Goal: Task Accomplishment & Management: Use online tool/utility

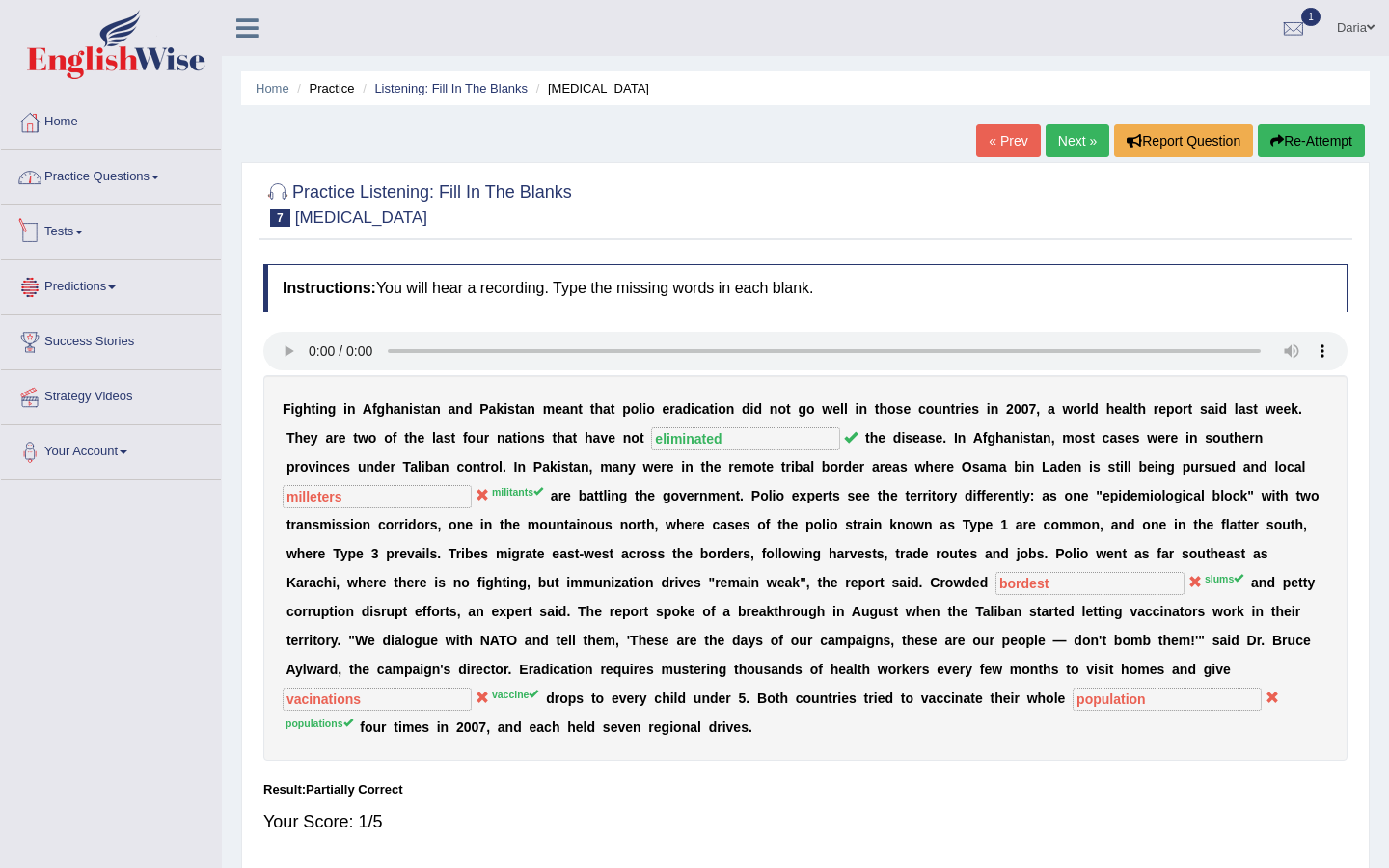
click at [134, 184] on link "Practice Questions" at bounding box center [110, 174] width 220 height 48
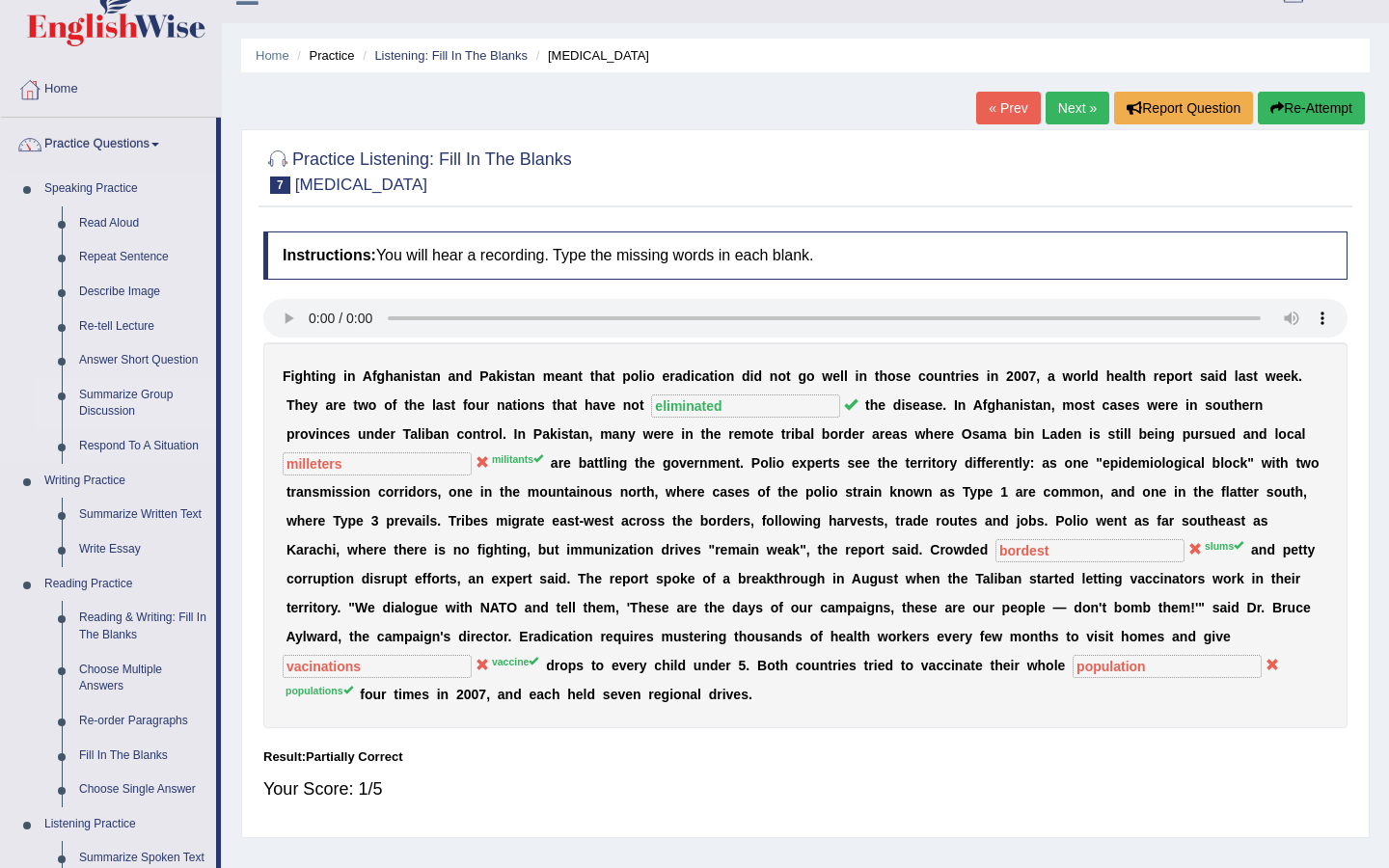
scroll to position [88, 0]
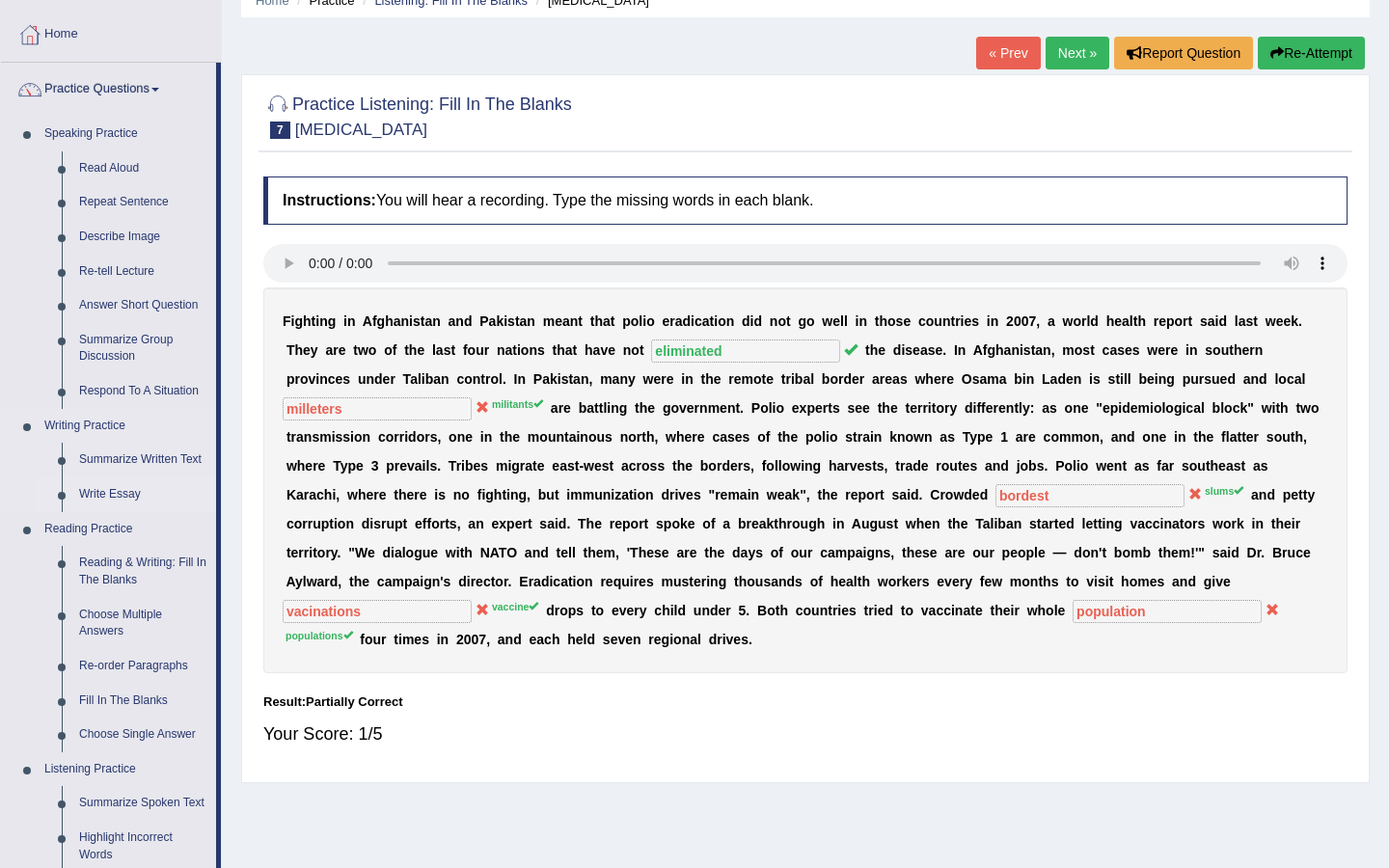
click at [138, 487] on link "Write Essay" at bounding box center [143, 494] width 146 height 34
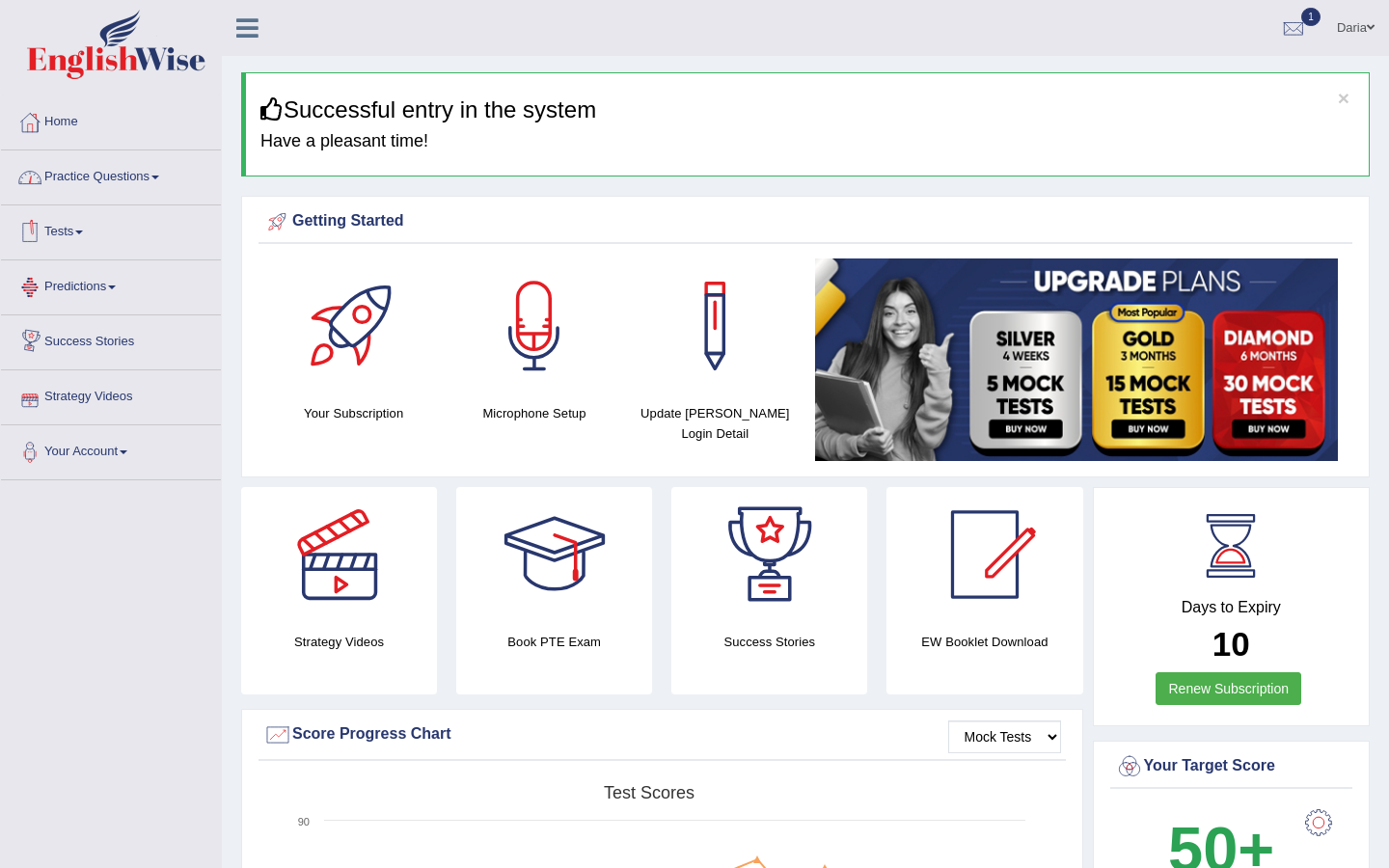
click at [80, 183] on link "Practice Questions" at bounding box center [110, 174] width 220 height 48
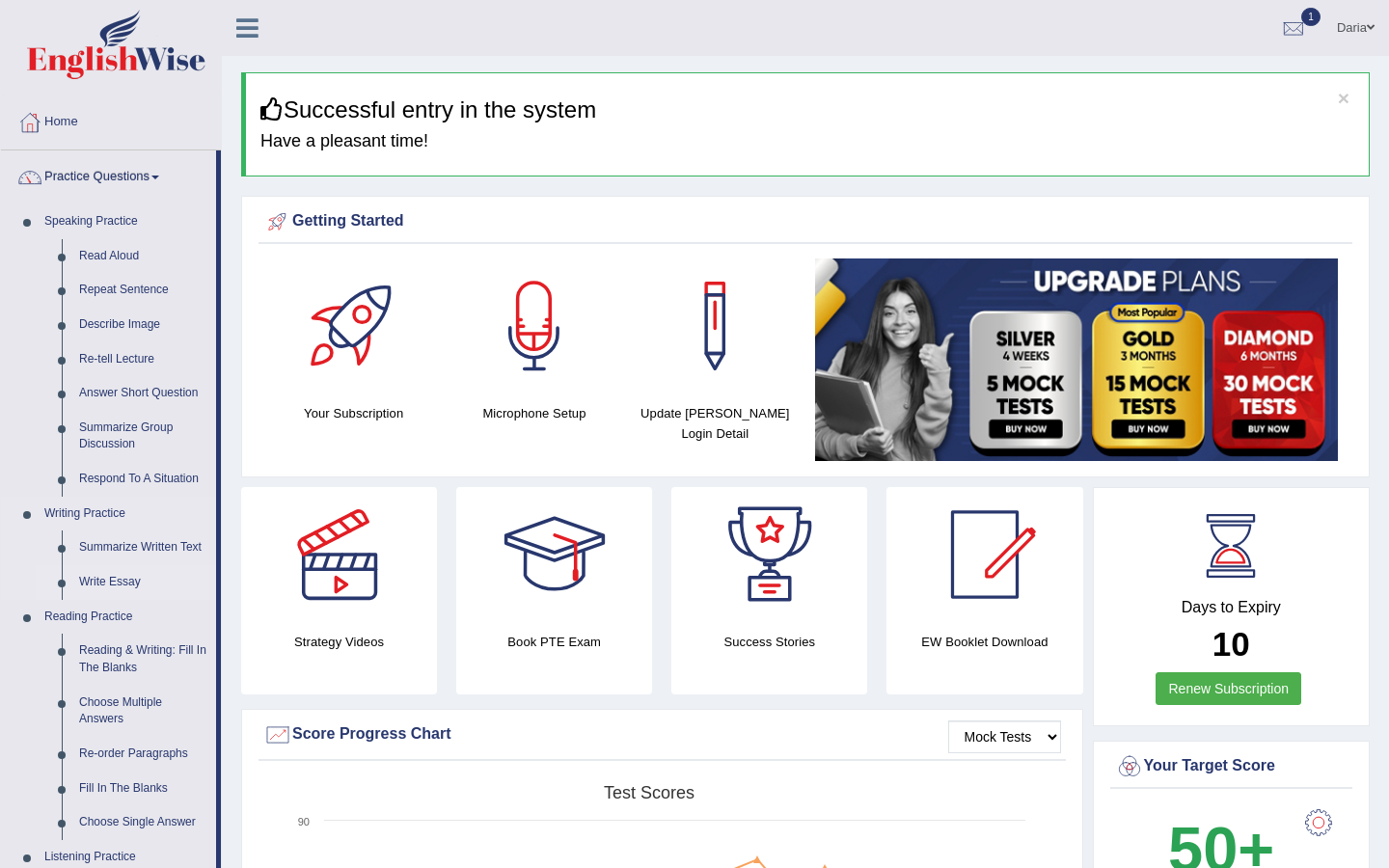
click at [125, 578] on link "Write Essay" at bounding box center [143, 582] width 146 height 34
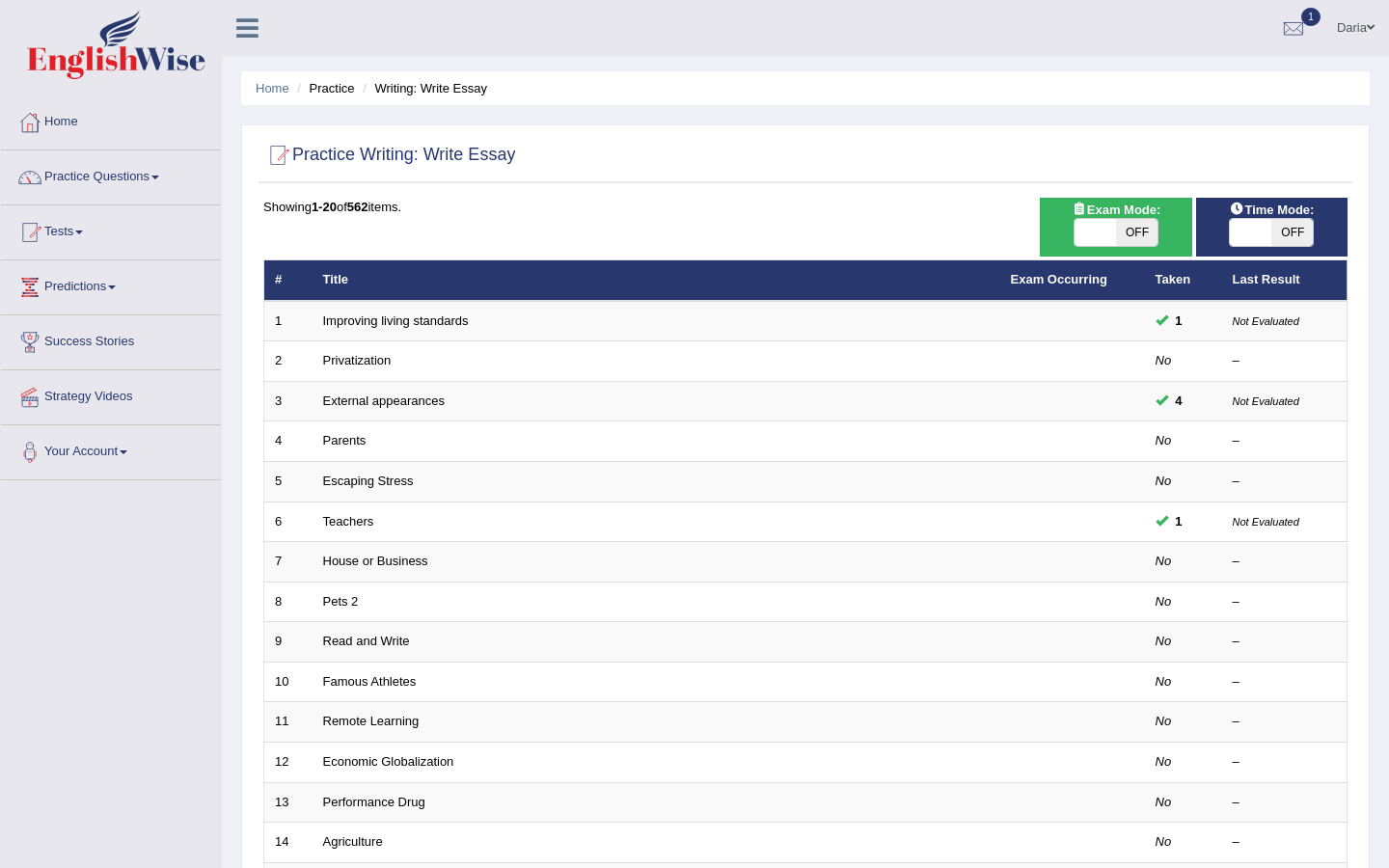
click at [1084, 234] on span at bounding box center [1095, 232] width 41 height 27
click at [1255, 234] on span at bounding box center [1251, 232] width 41 height 27
click at [1105, 229] on span at bounding box center [1095, 232] width 41 height 27
checkbox input "true"
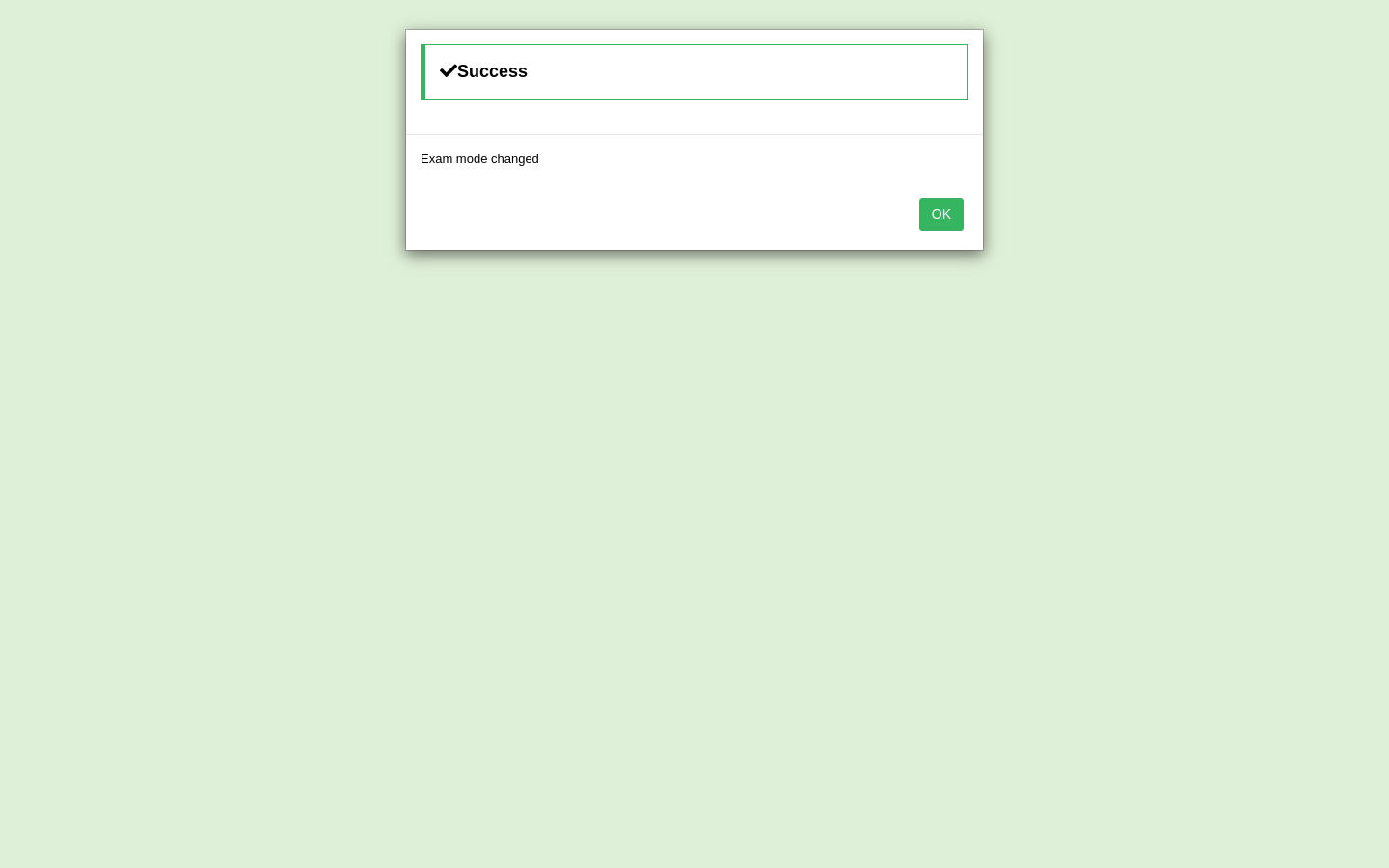
click at [951, 223] on button "OK" at bounding box center [941, 214] width 44 height 33
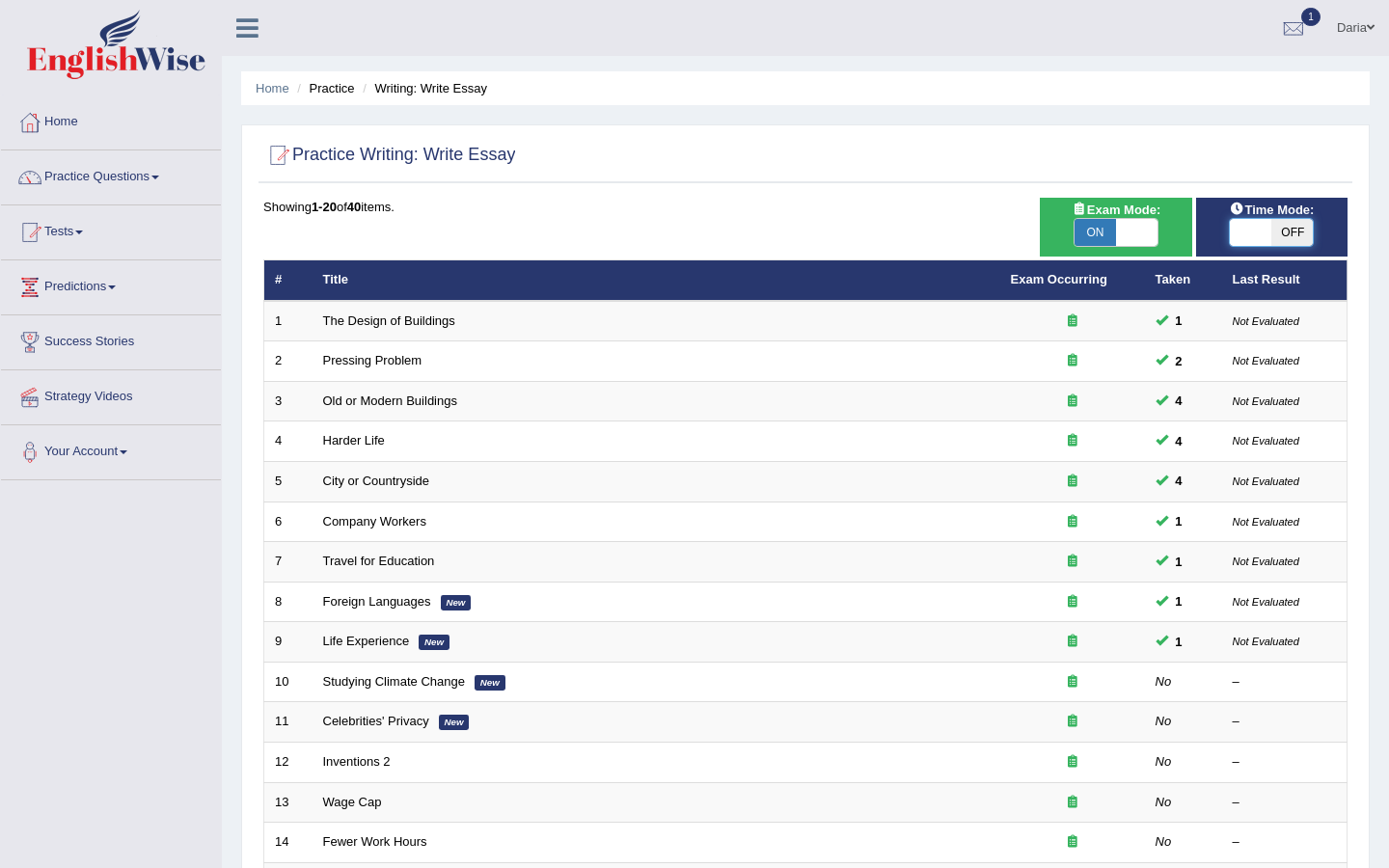
click at [1243, 232] on span at bounding box center [1251, 232] width 41 height 27
checkbox input "true"
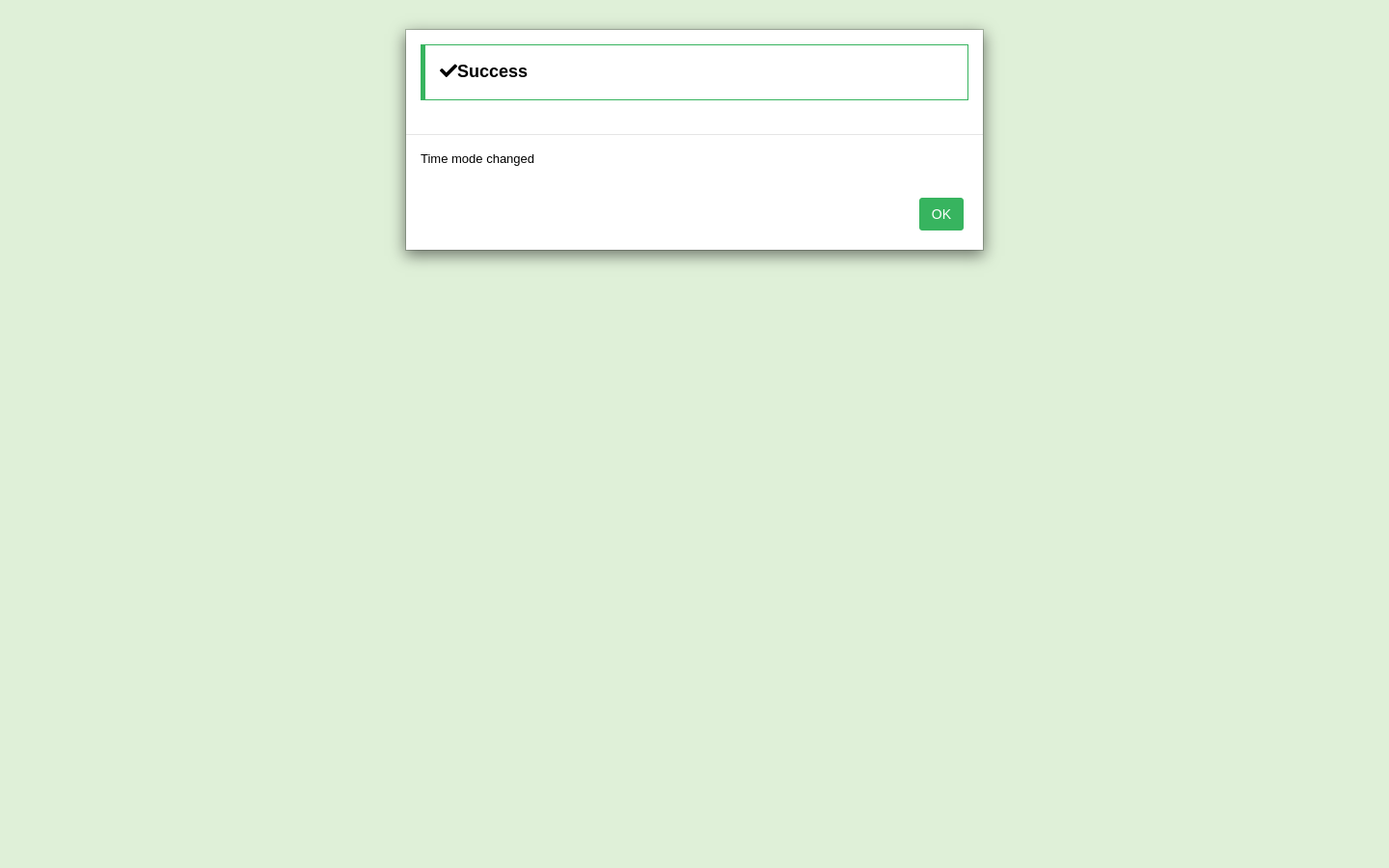
click at [936, 217] on button "OK" at bounding box center [941, 214] width 44 height 33
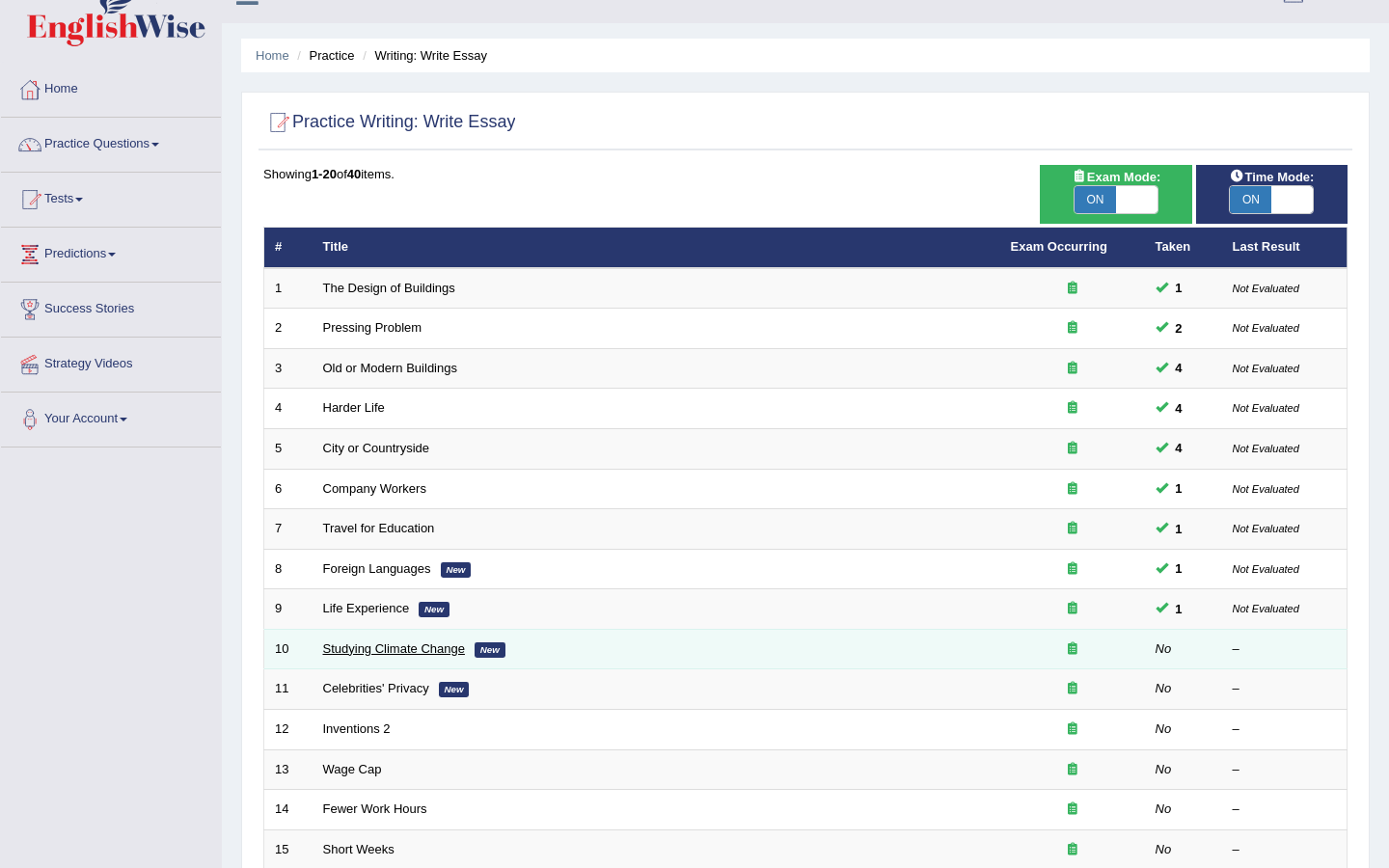
scroll to position [37, 0]
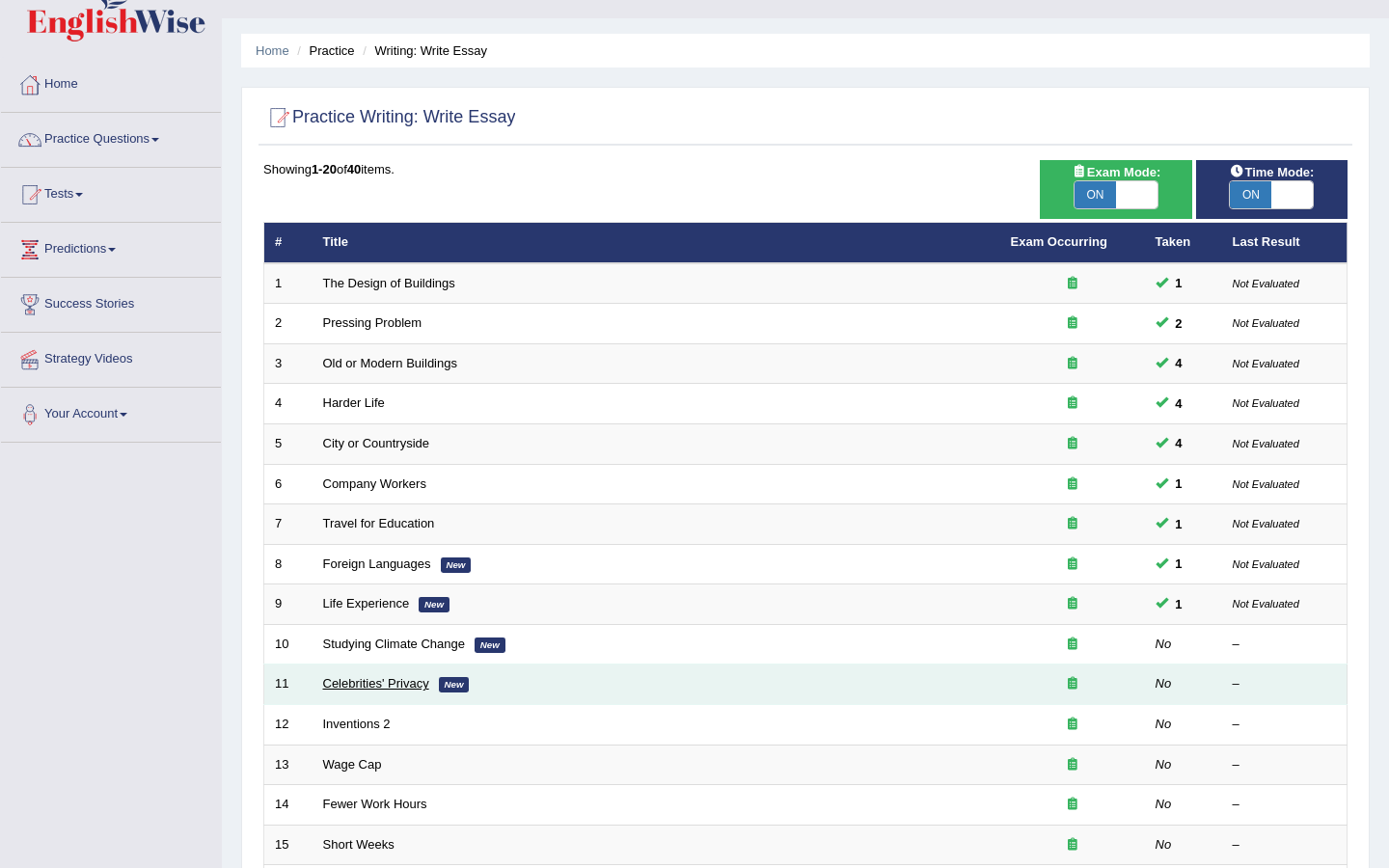
click at [385, 682] on link "Celebrities' Privacy" at bounding box center [377, 683] width 106 height 15
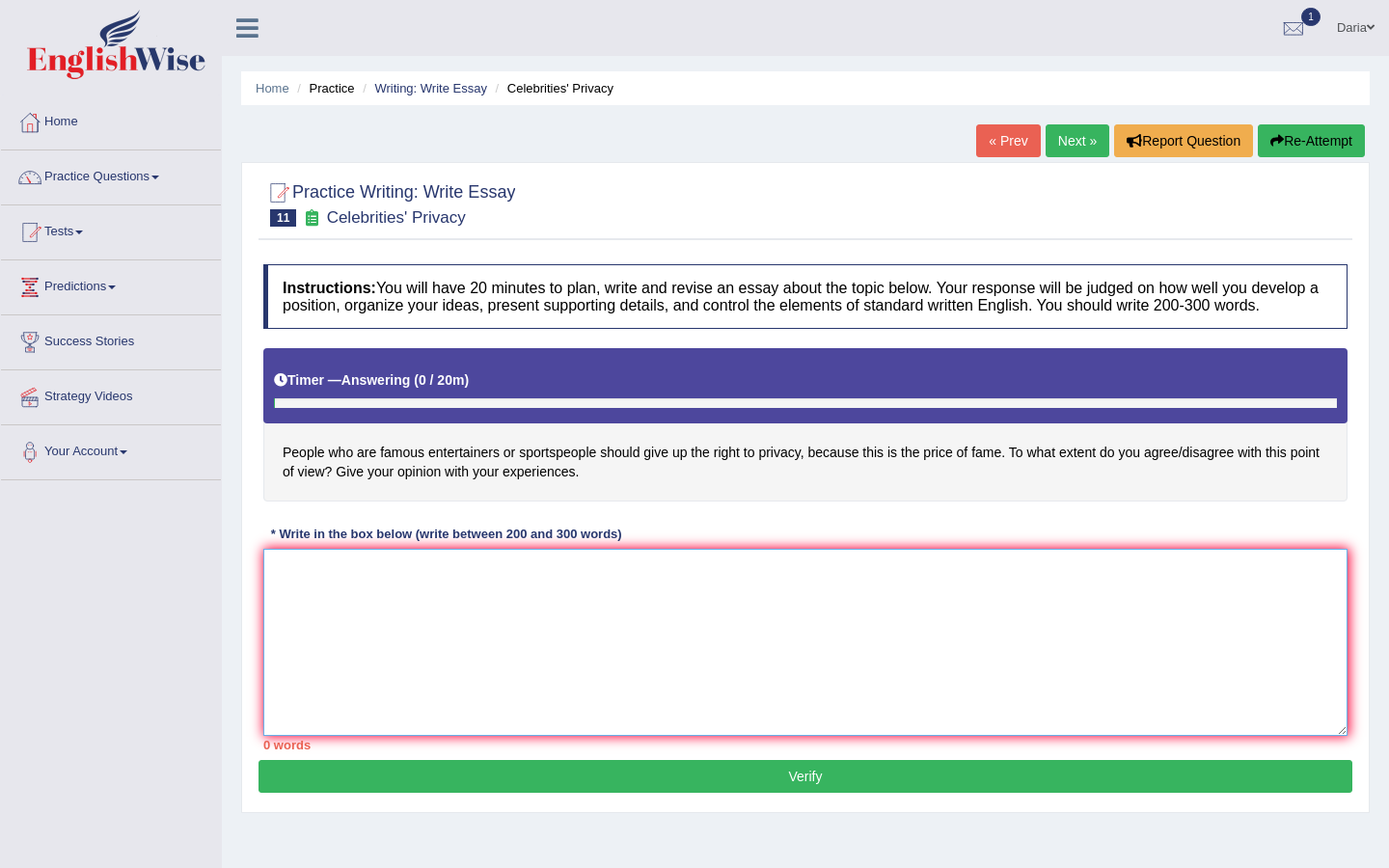
click at [523, 593] on textarea at bounding box center [805, 642] width 1084 height 187
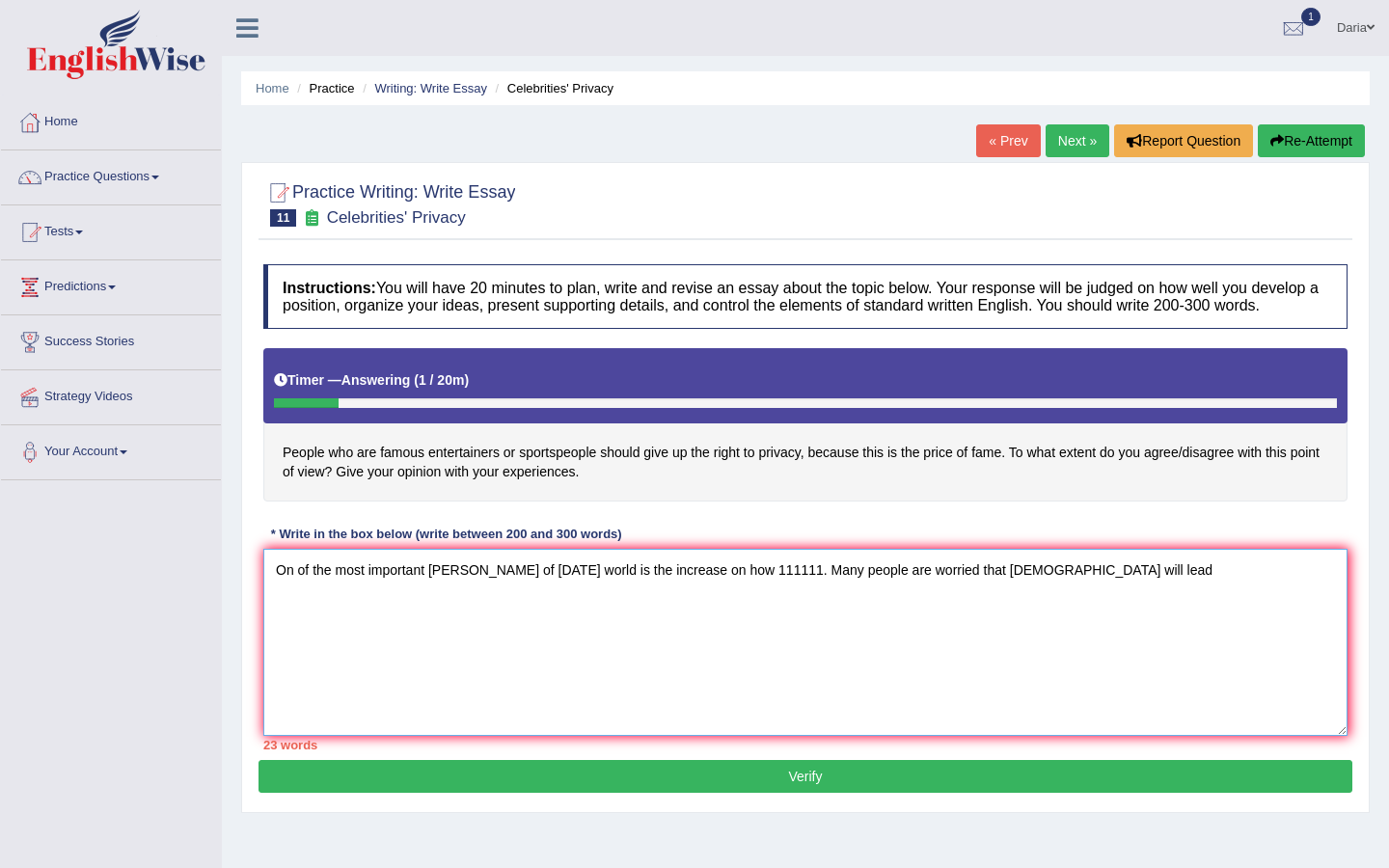
click at [966, 583] on textarea "On of the most important trenda of today's world is the increase on how 111111.…" at bounding box center [805, 642] width 1084 height 187
click at [1034, 595] on textarea "On of the most important trenda of today's world is the increase on how 111111.…" at bounding box center [805, 642] width 1084 height 187
drag, startPoint x: 1163, startPoint y: 593, endPoint x: 1137, endPoint y: 592, distance: 26.0
click at [1136, 592] on textarea "On of the most important trenda of today's world is the increase on how 111111.…" at bounding box center [805, 642] width 1084 height 187
click at [1222, 590] on textarea "On of the most important trenda of today's world is the increase on how 111111.…" at bounding box center [805, 642] width 1084 height 187
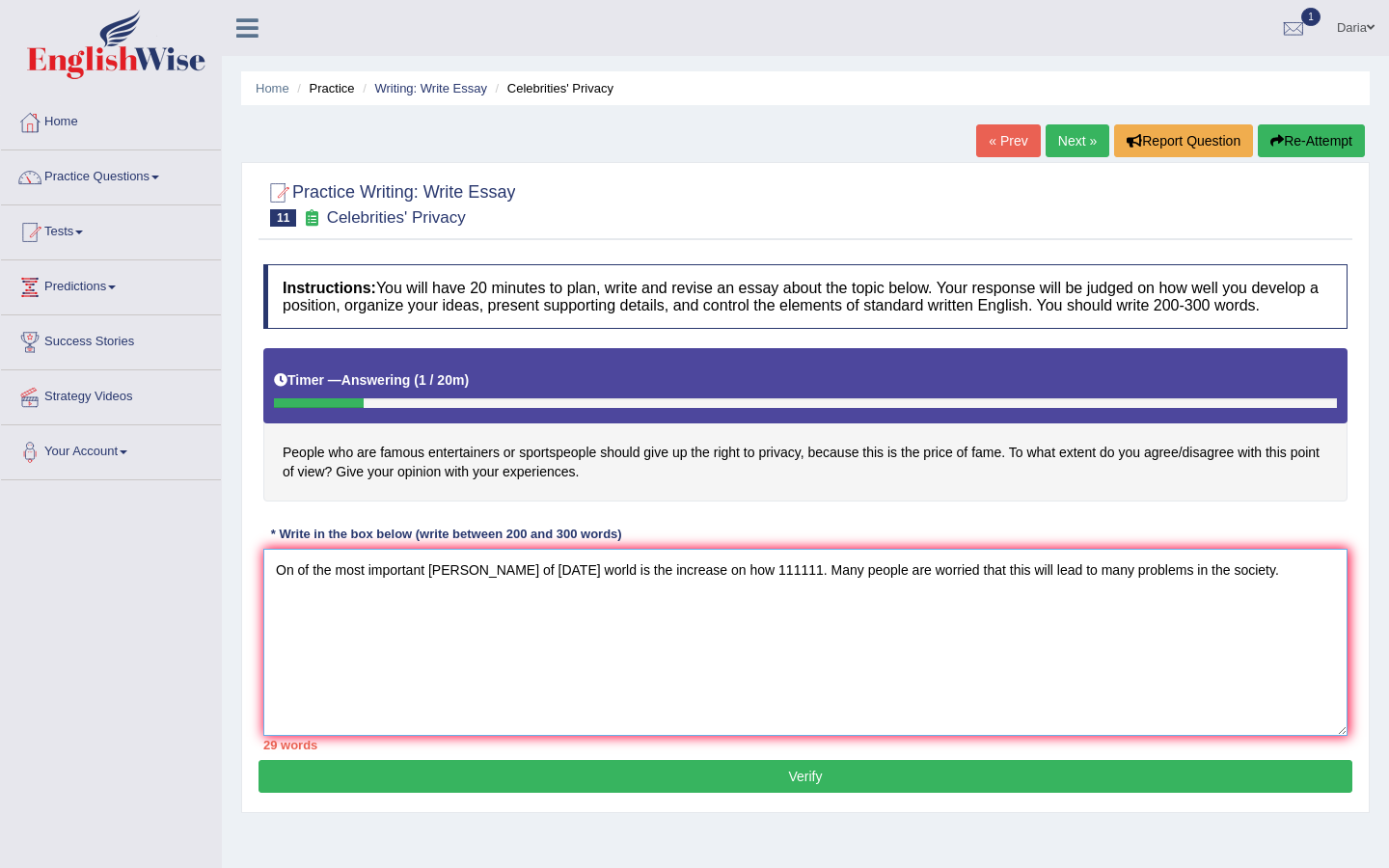
click at [468, 597] on textarea "On of the most important trenda of today's world is the increase on how 111111.…" at bounding box center [805, 642] width 1084 height 187
click at [1233, 598] on textarea "On of the most important trends of today's world is the increase on how 111111.…" at bounding box center [805, 642] width 1084 height 187
click at [703, 616] on textarea "On of the most important trends of today's world is the increase on how 111111.…" at bounding box center [805, 642] width 1084 height 187
click at [801, 611] on textarea "On of the most important trends of today's world is the increase on how 111111.…" at bounding box center [805, 642] width 1084 height 187
drag, startPoint x: 276, startPoint y: 587, endPoint x: 430, endPoint y: 588, distance: 154.0
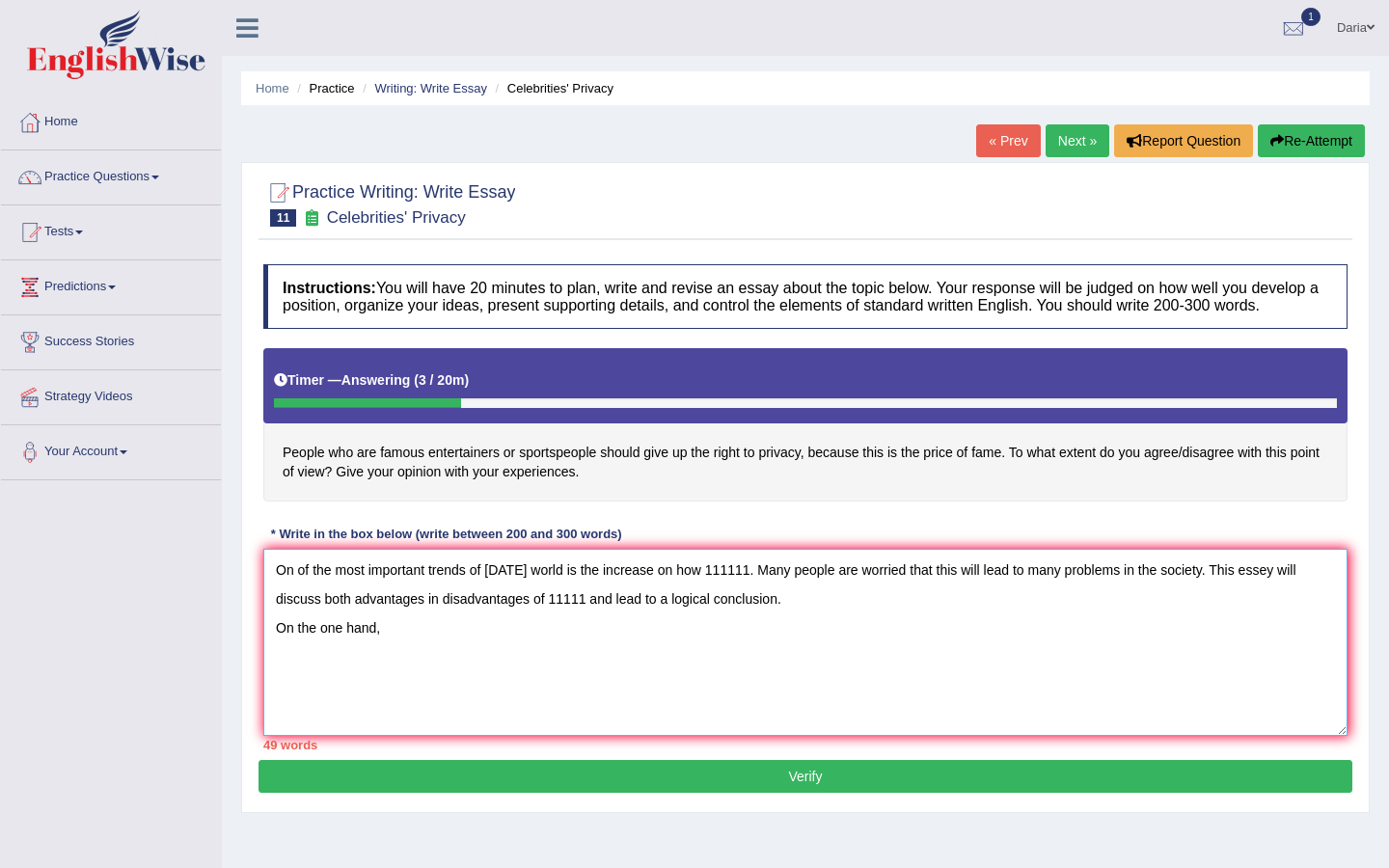
click at [430, 588] on textarea "On of the most important trends of today's world is the increase on how 111111.…" at bounding box center [805, 642] width 1084 height 187
click at [416, 637] on textarea "On of the most important trends of today's world is the increase on how 111111.…" at bounding box center [805, 642] width 1084 height 187
paste textarea "On of the most important"
click at [292, 589] on textarea "On of the most important trends of today's world is the increase on how 111111.…" at bounding box center [805, 642] width 1084 height 187
click at [545, 646] on textarea "One of the most important trends of today's world is the increase on how 111111…" at bounding box center [805, 642] width 1084 height 187
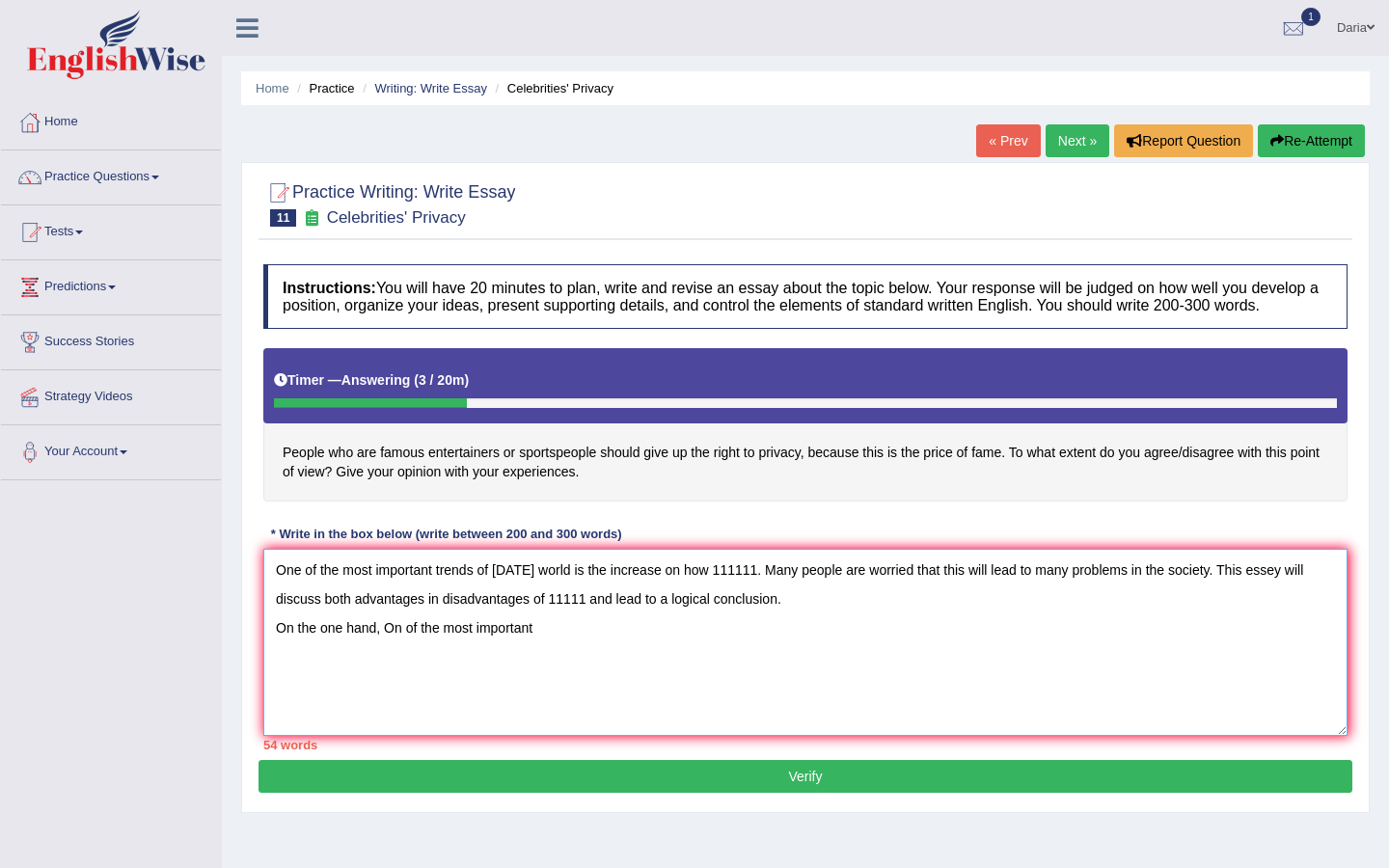
click at [405, 646] on textarea "One of the most important trends of today's world is the increase on how 111111…" at bounding box center [805, 642] width 1084 height 187
click at [549, 645] on textarea "One of the most important trends of today's world is the increase on how 111111…" at bounding box center [805, 642] width 1084 height 187
click at [1218, 645] on textarea "One of the most important trends of today's world is the increase on how 111111…" at bounding box center [805, 642] width 1084 height 187
click at [1303, 654] on textarea "One of the most important trends of today's world is the increase on how 111111…" at bounding box center [805, 642] width 1084 height 187
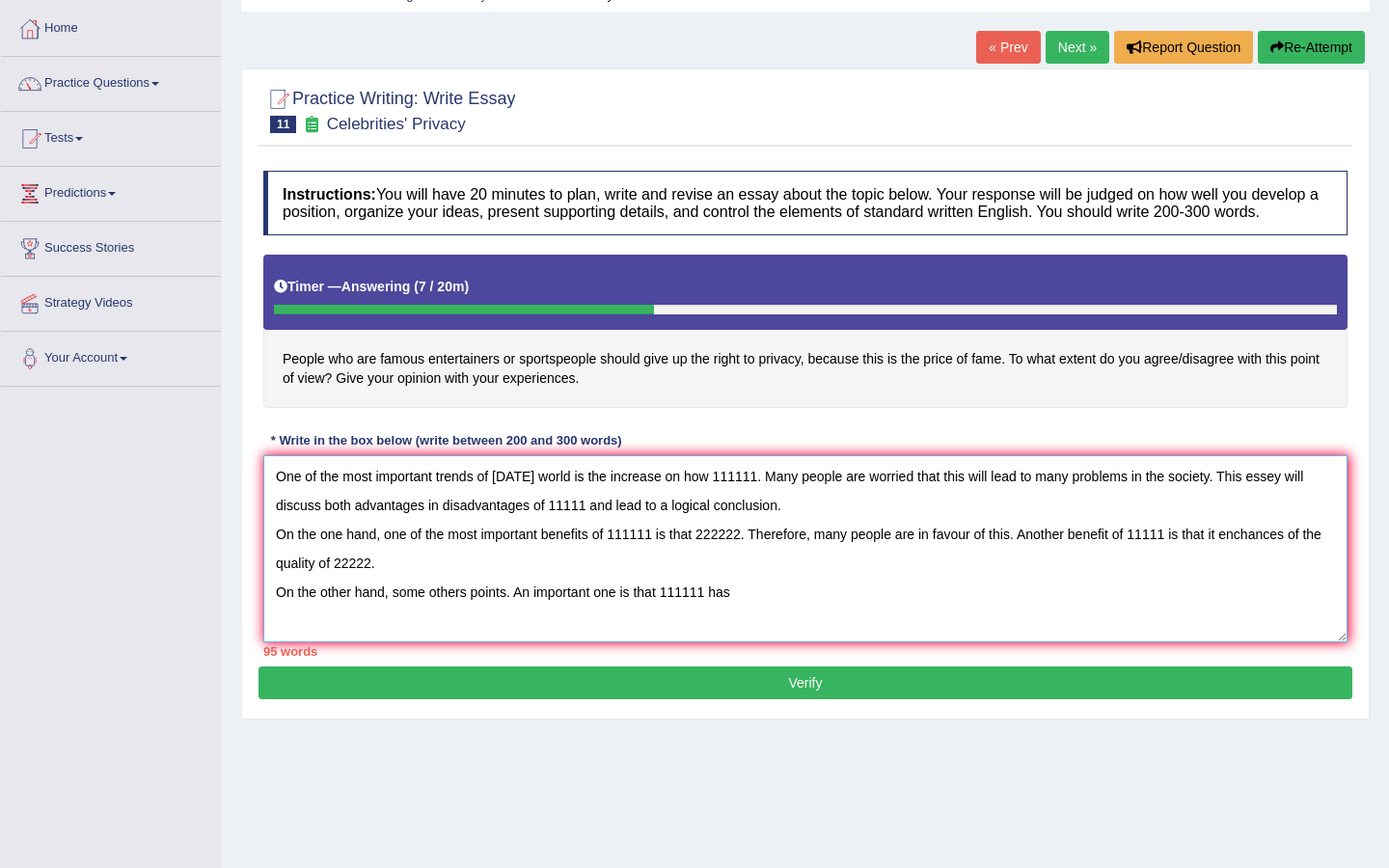
scroll to position [98, 0]
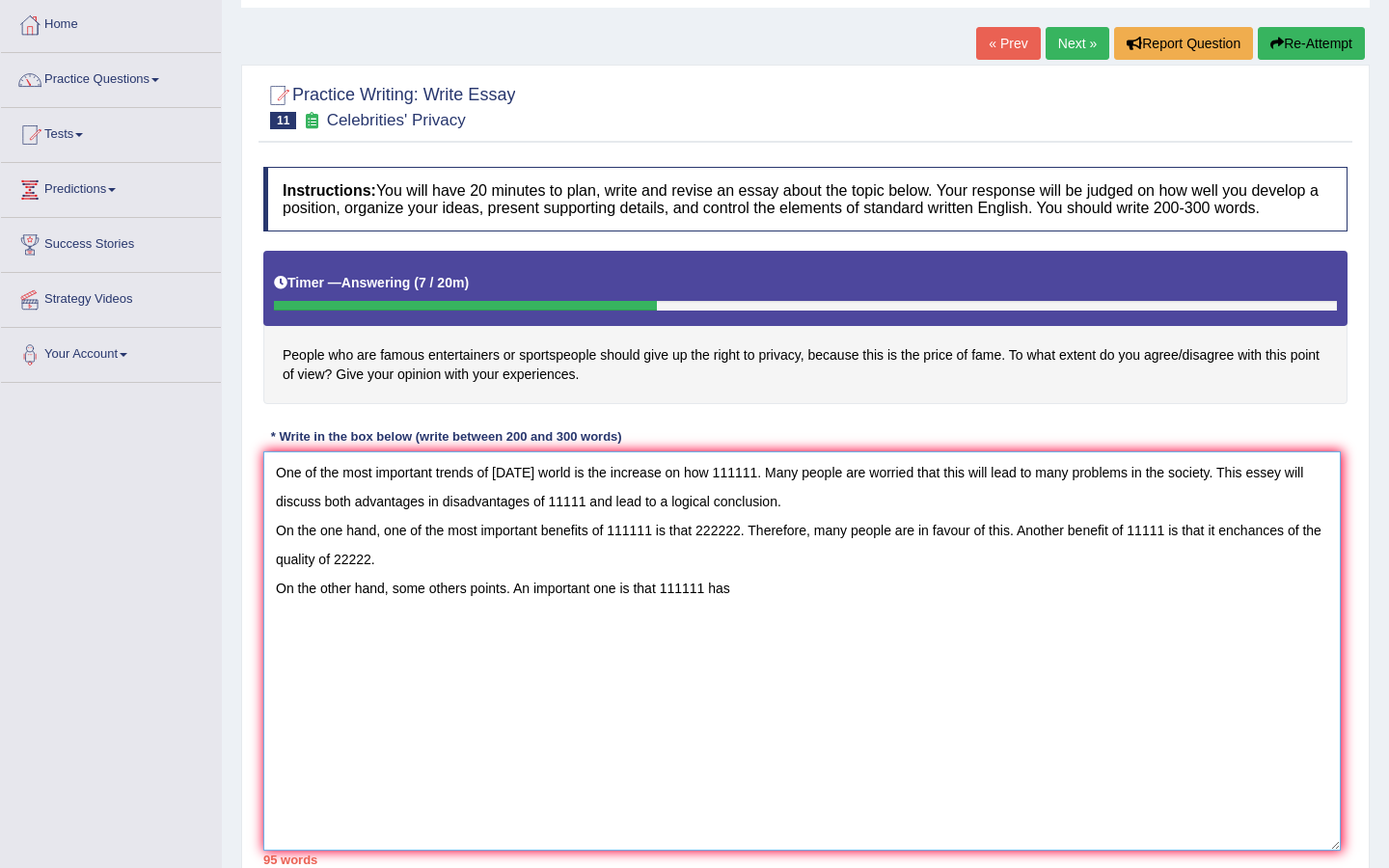
drag, startPoint x: 1344, startPoint y: 655, endPoint x: 1338, endPoint y: 864, distance: 209.1
click at [1338, 850] on textarea "One of the most important trends of today's world is the increase on how 111111…" at bounding box center [801, 650] width 1077 height 399
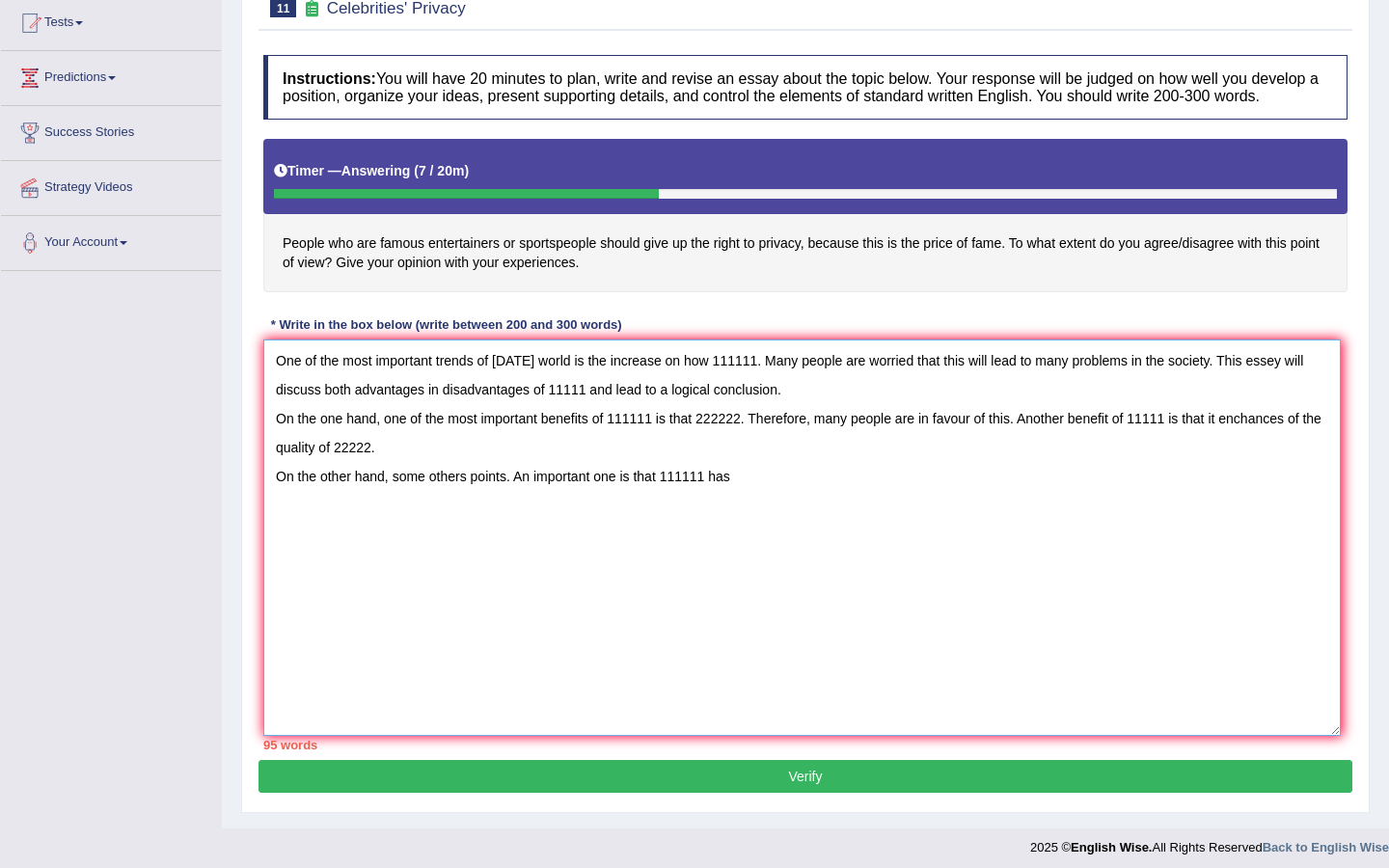
scroll to position [207, 0]
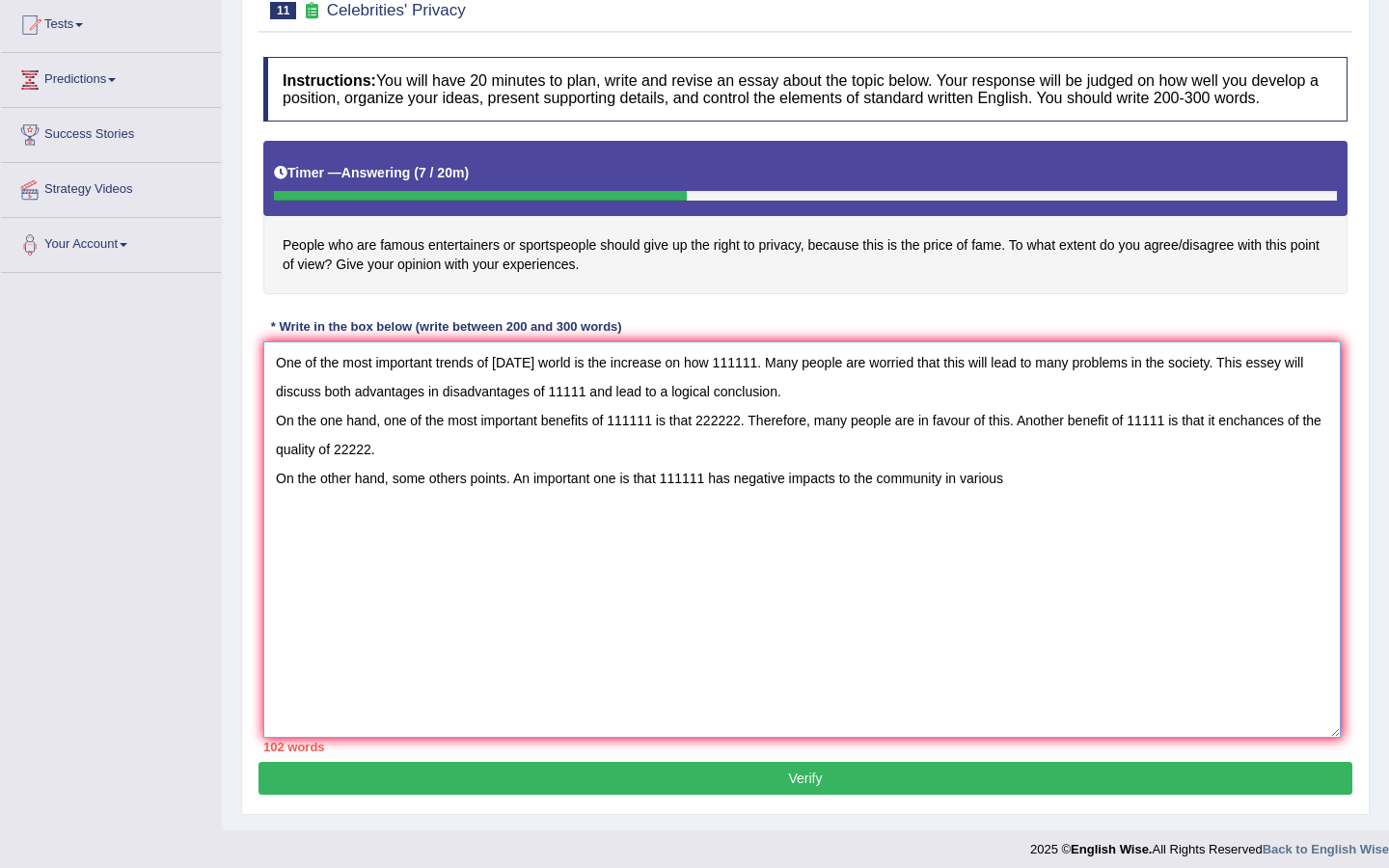
click at [1058, 511] on textarea "One of the most important trends of today's world is the increase on how 111111…" at bounding box center [801, 539] width 1077 height 396
click at [1034, 490] on textarea "One of the most important trends of today's world is the increase on how 111111…" at bounding box center [801, 539] width 1077 height 396
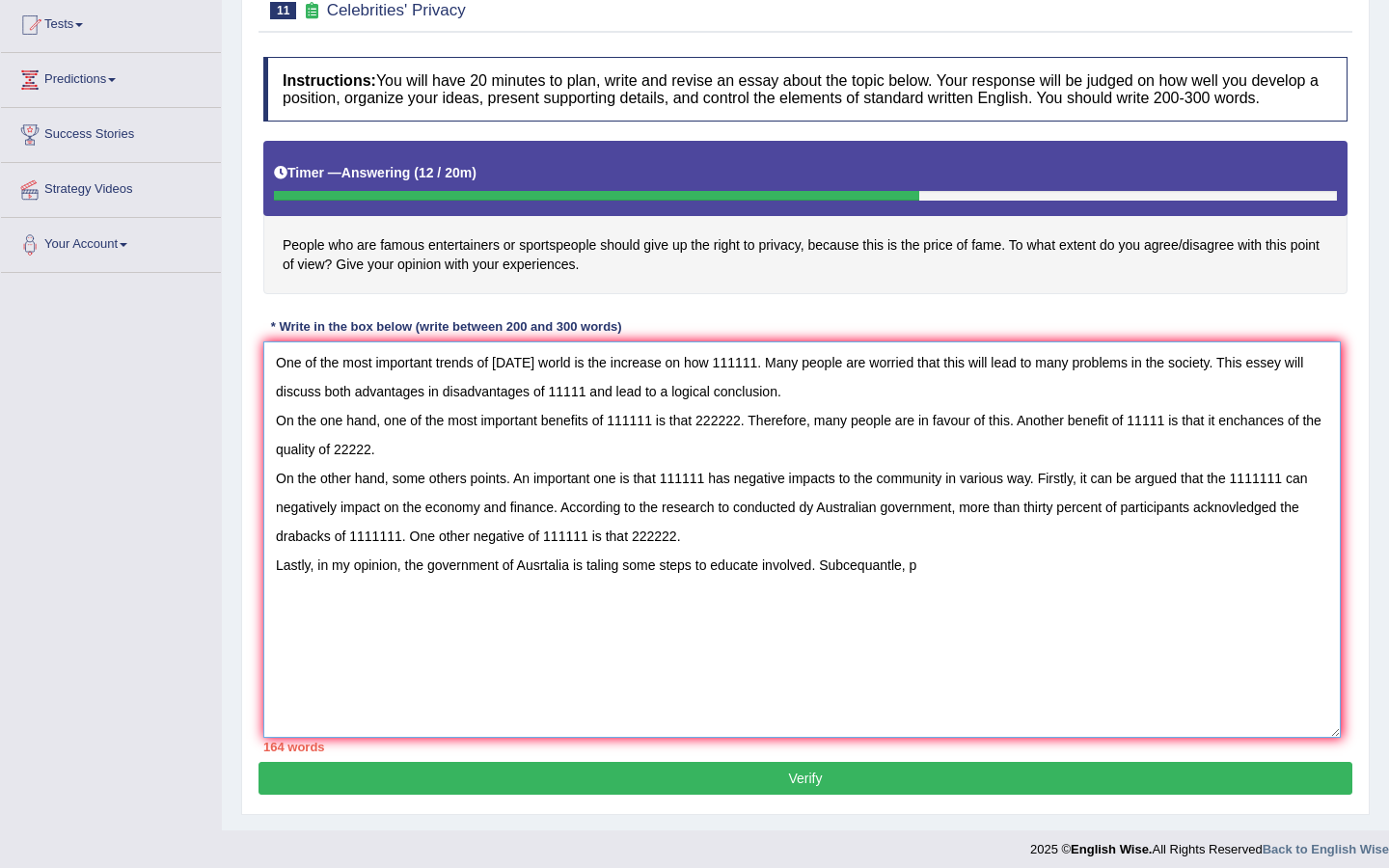
click at [868, 583] on textarea "One of the most important trends of today's world is the increase on how 111111…" at bounding box center [801, 539] width 1077 height 396
click at [944, 581] on textarea "One of the most important trends of today's world is the increase on how 111111…" at bounding box center [801, 539] width 1077 height 396
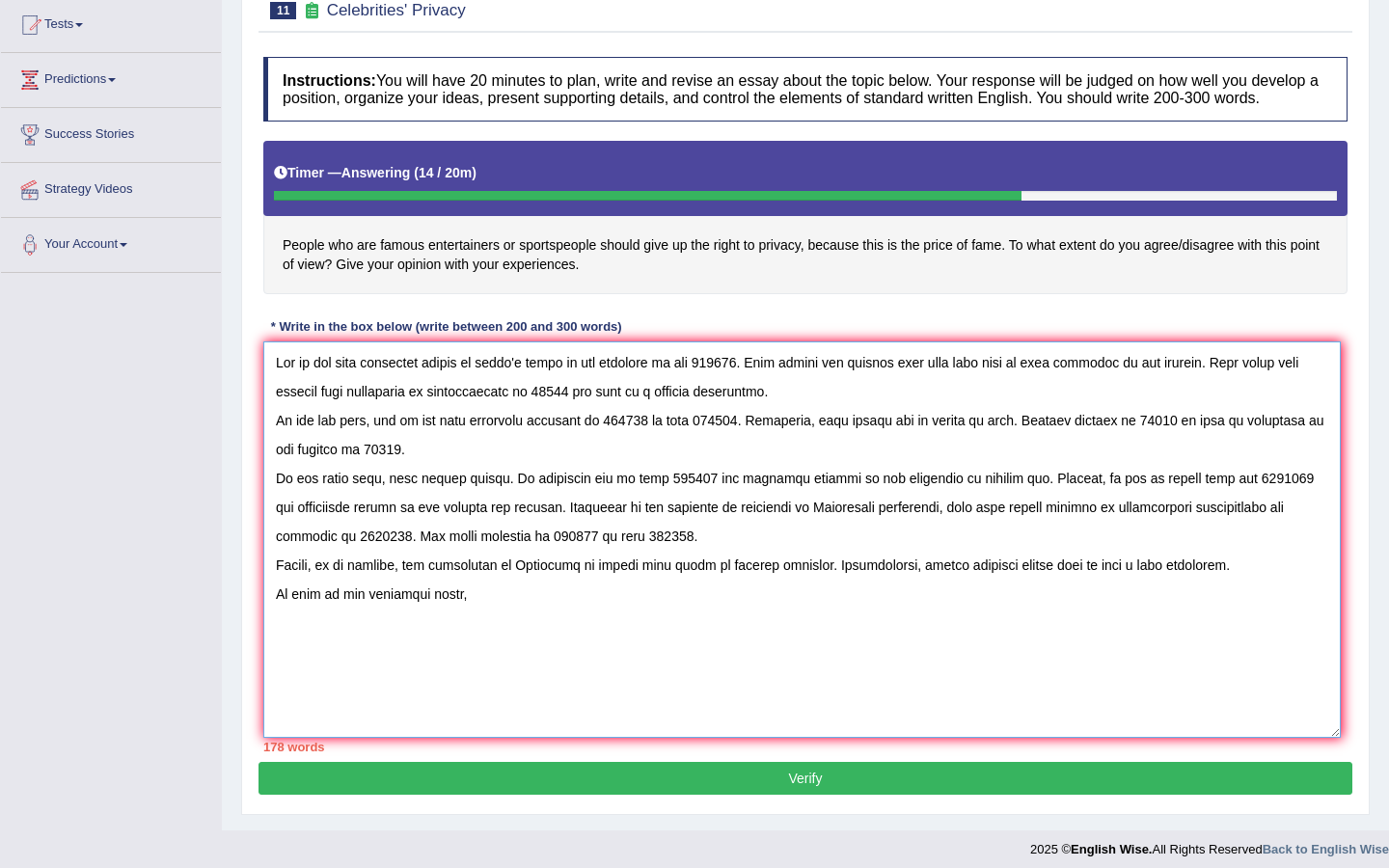
click at [1244, 587] on textarea at bounding box center [801, 539] width 1077 height 396
click at [477, 638] on textarea at bounding box center [801, 539] width 1077 height 396
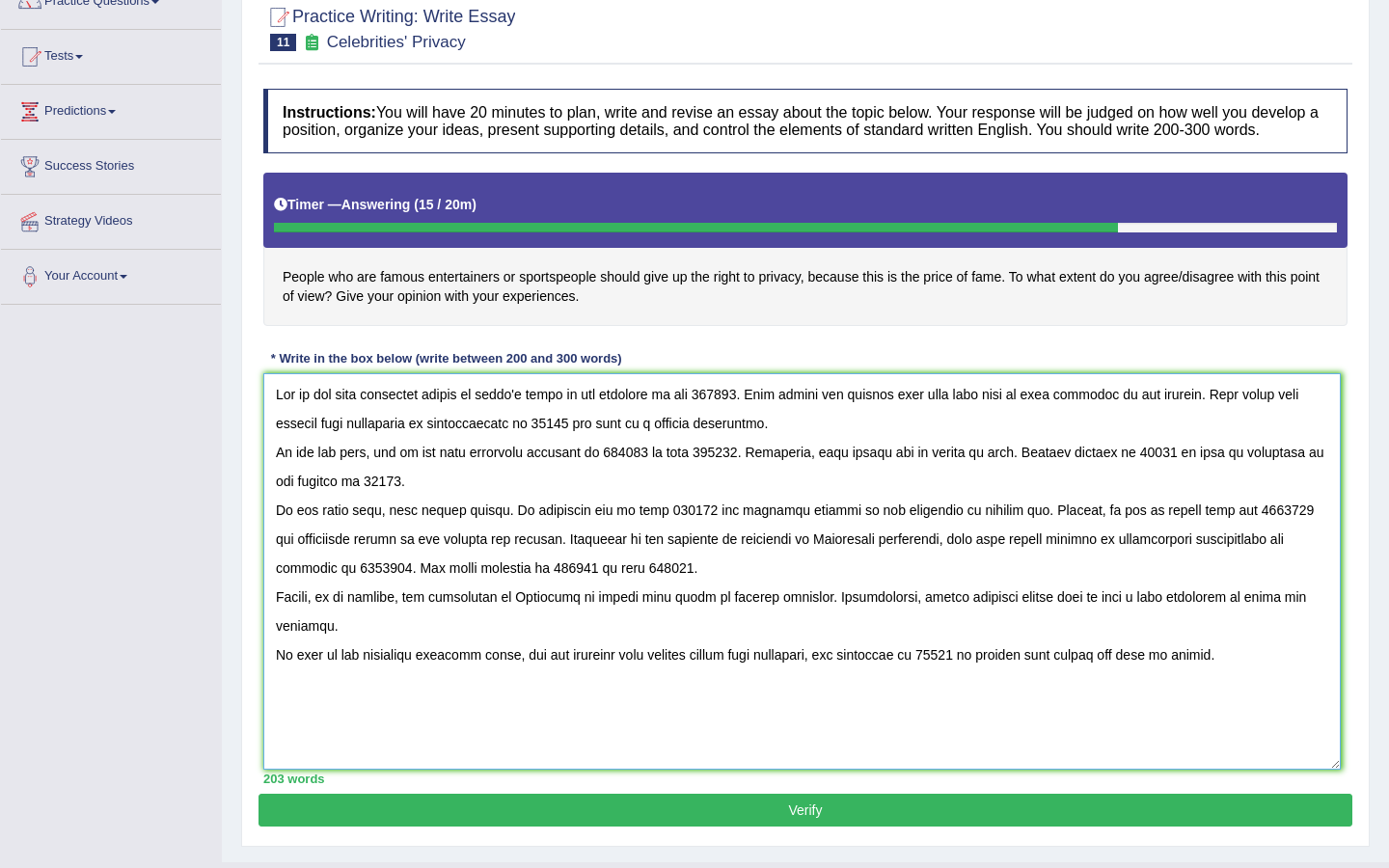
scroll to position [187, 0]
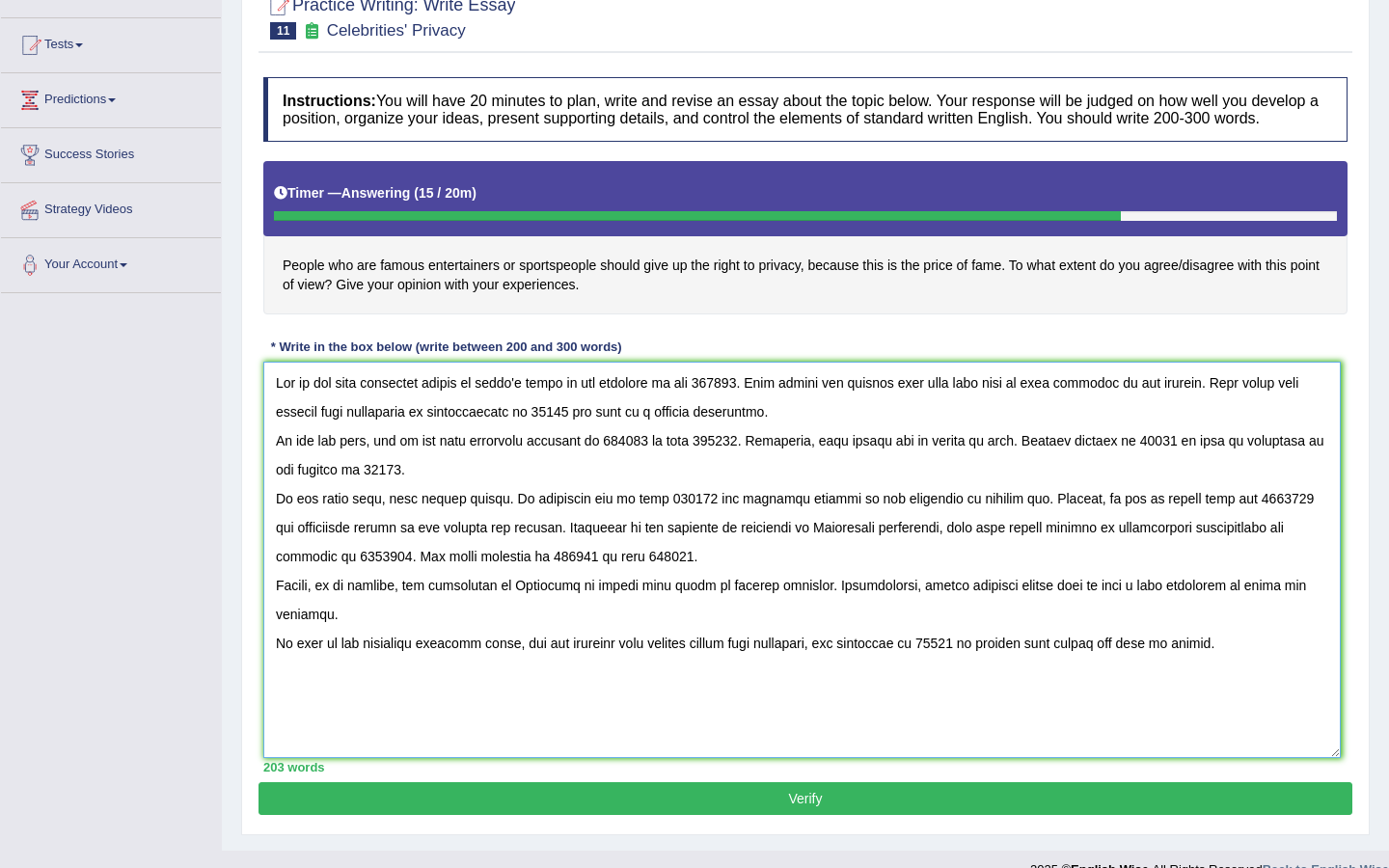
click at [816, 542] on textarea at bounding box center [801, 560] width 1077 height 396
drag, startPoint x: 763, startPoint y: 401, endPoint x: 725, endPoint y: 401, distance: 38.0
click at [724, 401] on textarea at bounding box center [801, 560] width 1077 height 396
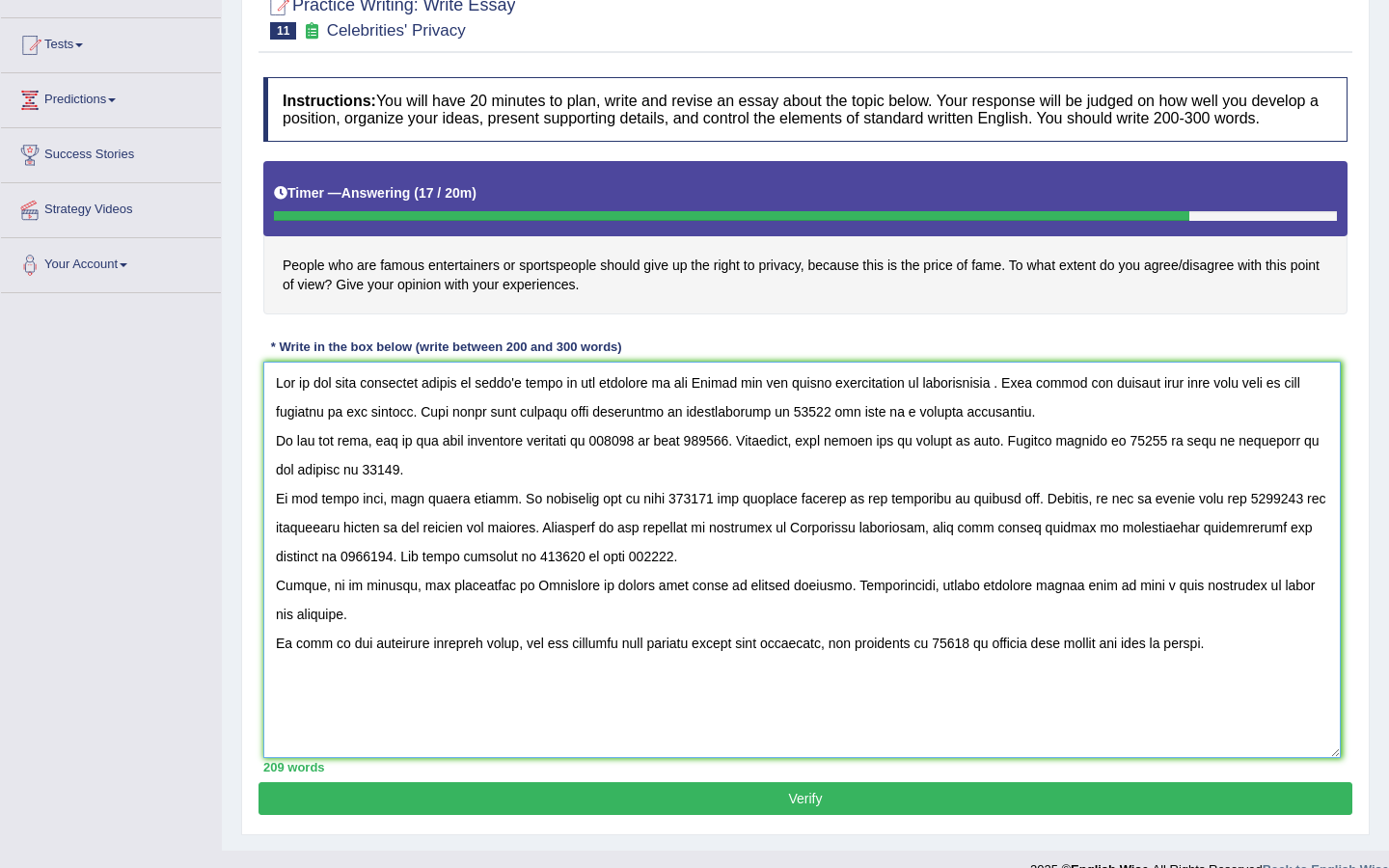
click at [723, 403] on textarea at bounding box center [801, 560] width 1077 height 396
click at [1006, 402] on textarea at bounding box center [801, 560] width 1077 height 396
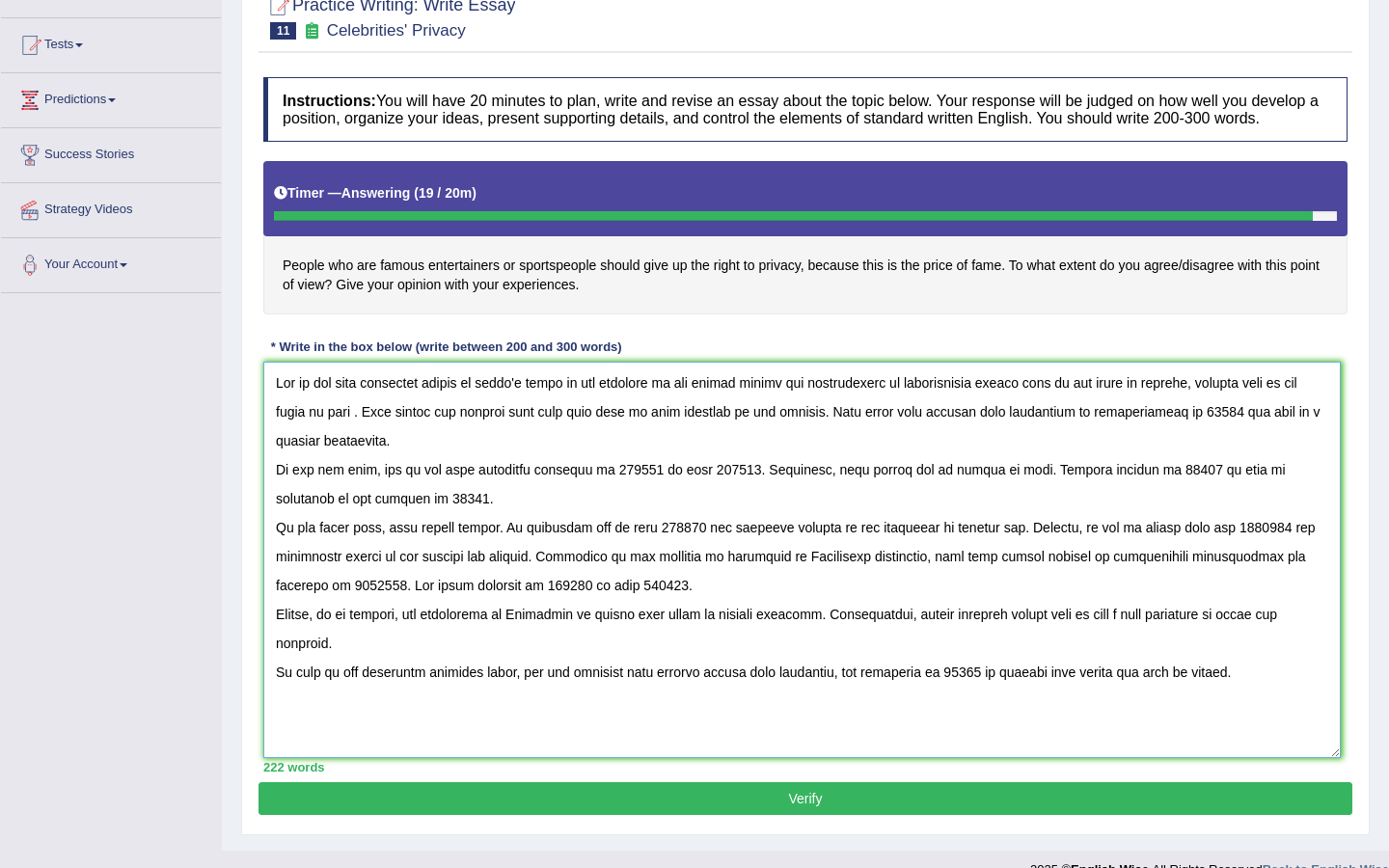
drag, startPoint x: 375, startPoint y: 431, endPoint x: 258, endPoint y: 432, distance: 117.0
click at [258, 432] on div "Instructions: You will have 20 minutes to plan, write and revise an essay about…" at bounding box center [805, 425] width 1094 height 714
drag, startPoint x: 657, startPoint y: 488, endPoint x: 612, endPoint y: 487, distance: 45.0
click at [612, 487] on textarea at bounding box center [801, 560] width 1077 height 396
paste textarea "the prise of fame"
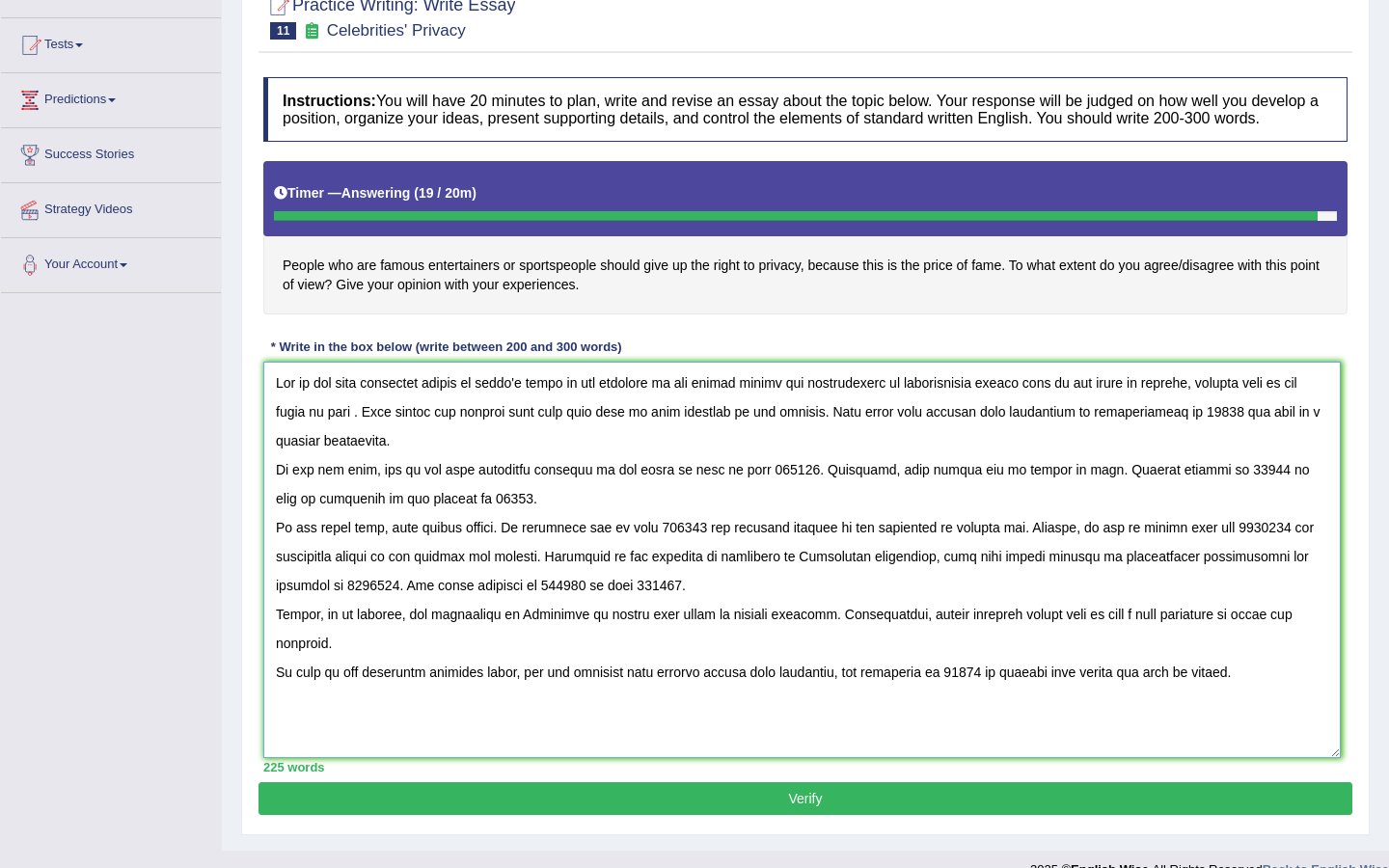
drag, startPoint x: 801, startPoint y: 488, endPoint x: 756, endPoint y: 488, distance: 45.0
click at [756, 488] on textarea at bounding box center [801, 560] width 1077 height 396
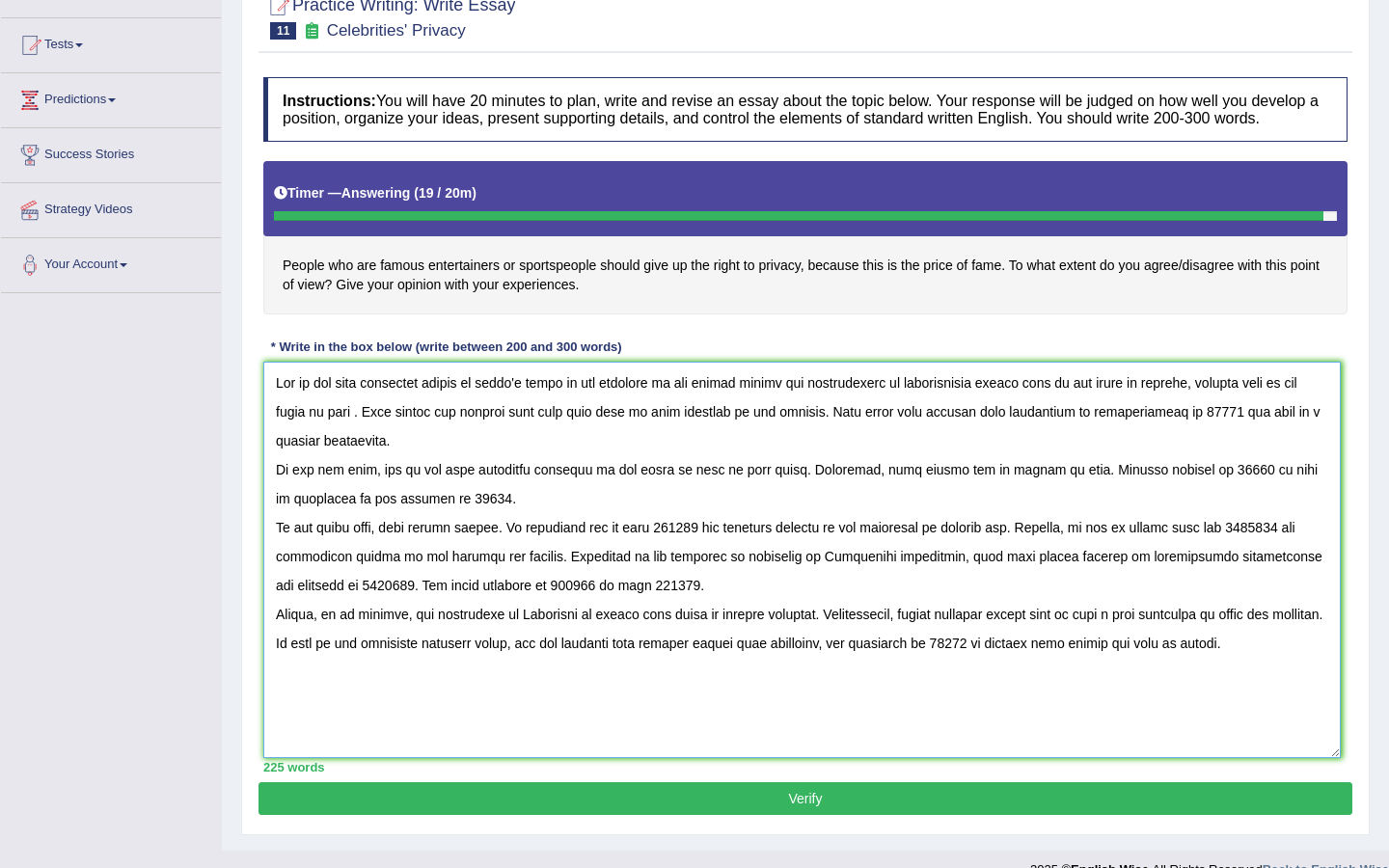
drag, startPoint x: 1188, startPoint y: 487, endPoint x: 1222, endPoint y: 487, distance: 34.0
click at [1222, 487] on textarea at bounding box center [801, 560] width 1077 height 396
paste textarea "the prise of fame"
drag, startPoint x: 518, startPoint y: 517, endPoint x: 481, endPoint y: 517, distance: 37.0
click at [481, 517] on textarea at bounding box center [801, 560] width 1077 height 396
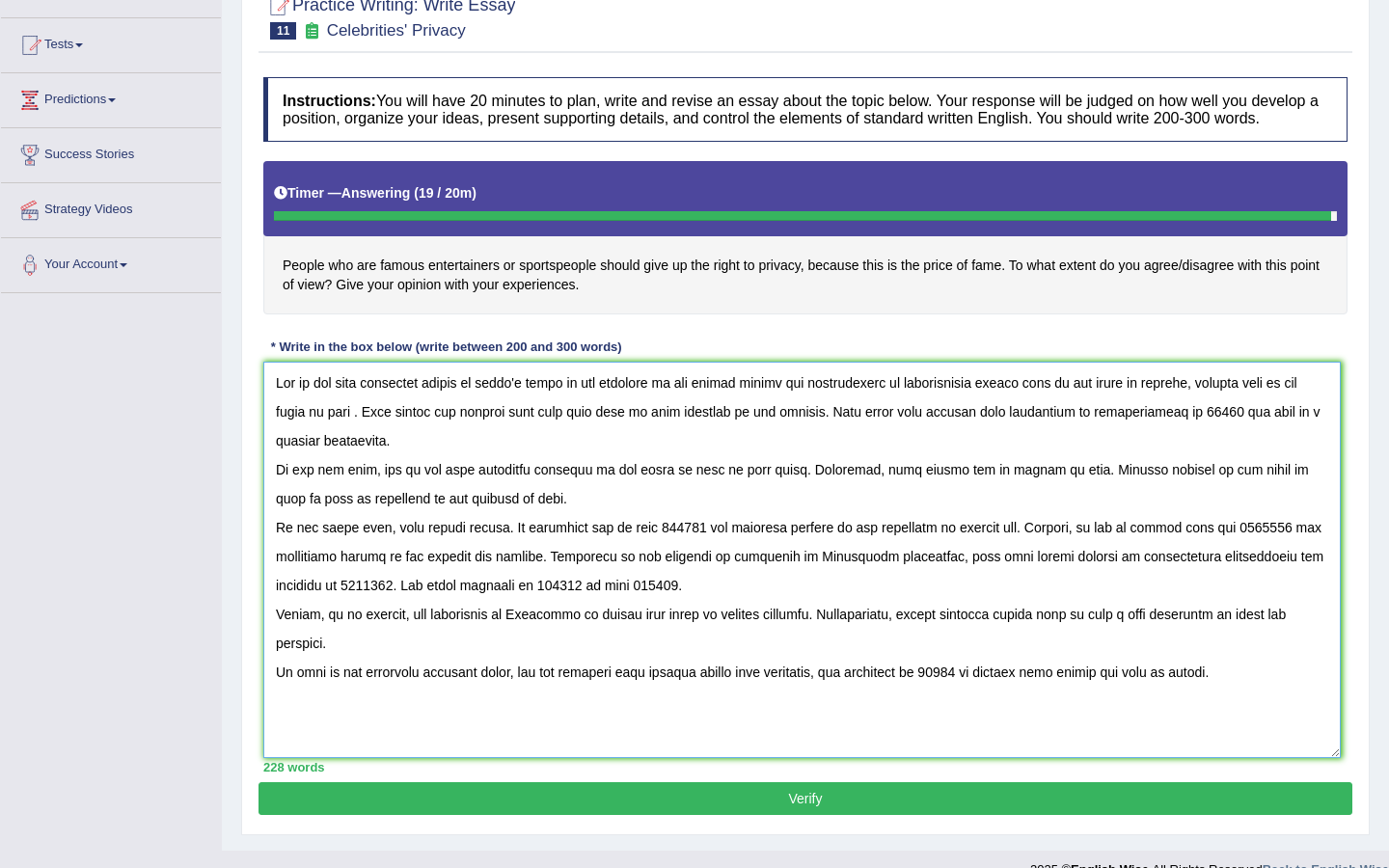
drag, startPoint x: 711, startPoint y: 543, endPoint x: 667, endPoint y: 541, distance: 44.0
click at [667, 541] on textarea at bounding box center [801, 560] width 1077 height 396
paste textarea "the prise of fame"
drag, startPoint x: 514, startPoint y: 606, endPoint x: 464, endPoint y: 603, distance: 50.1
click at [464, 603] on textarea at bounding box center [801, 560] width 1077 height 396
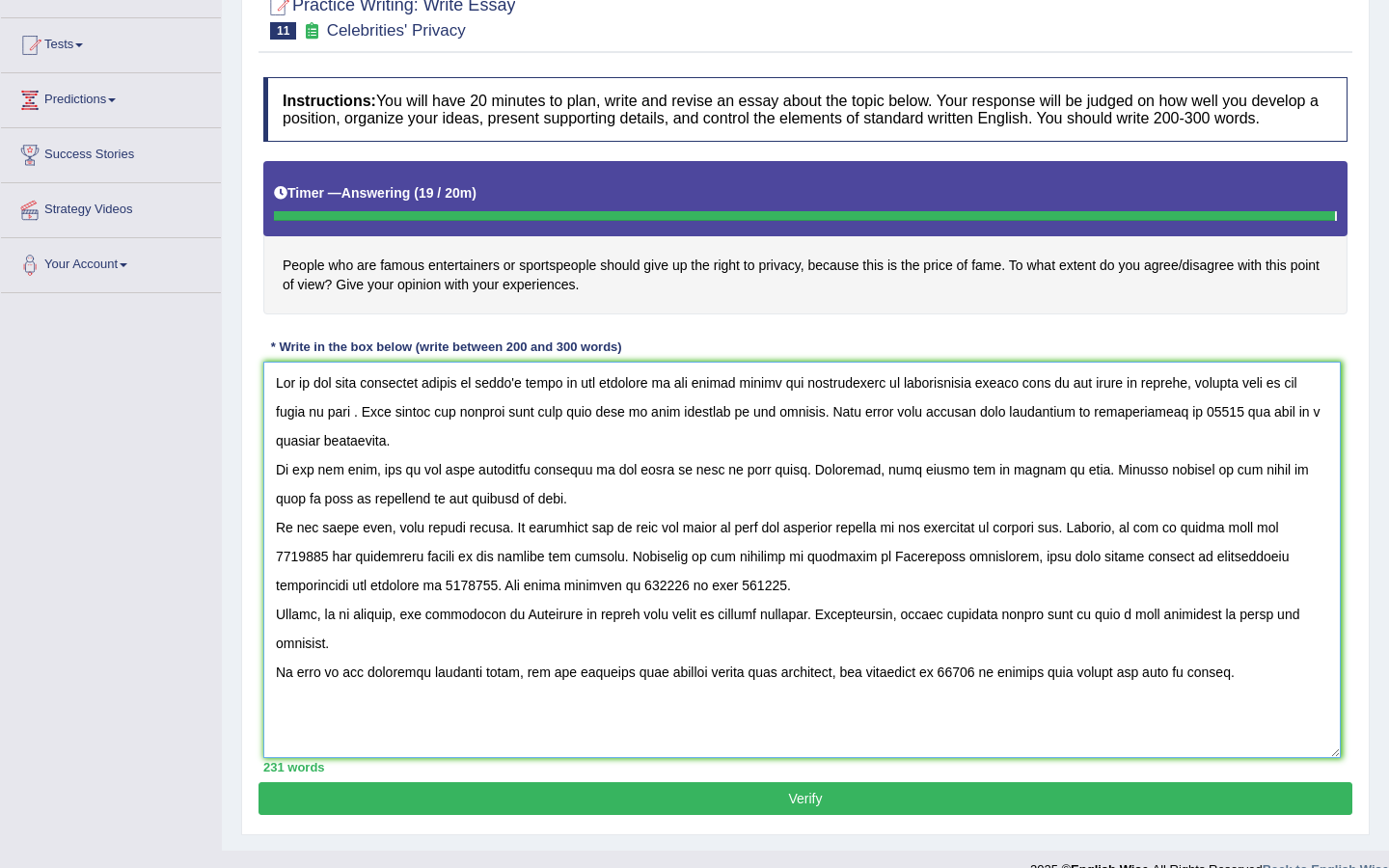
paste textarea "the prise of fame"
drag, startPoint x: 332, startPoint y: 575, endPoint x: 220, endPoint y: 574, distance: 112.0
click at [220, 574] on div "Toggle navigation Home Practice Questions Speaking Practice Read Aloud Repeat S…" at bounding box center [694, 351] width 1389 height 1076
paste textarea "the prise of fame"
type textarea "One of the most important trends of today's world is the increase on how famous…"
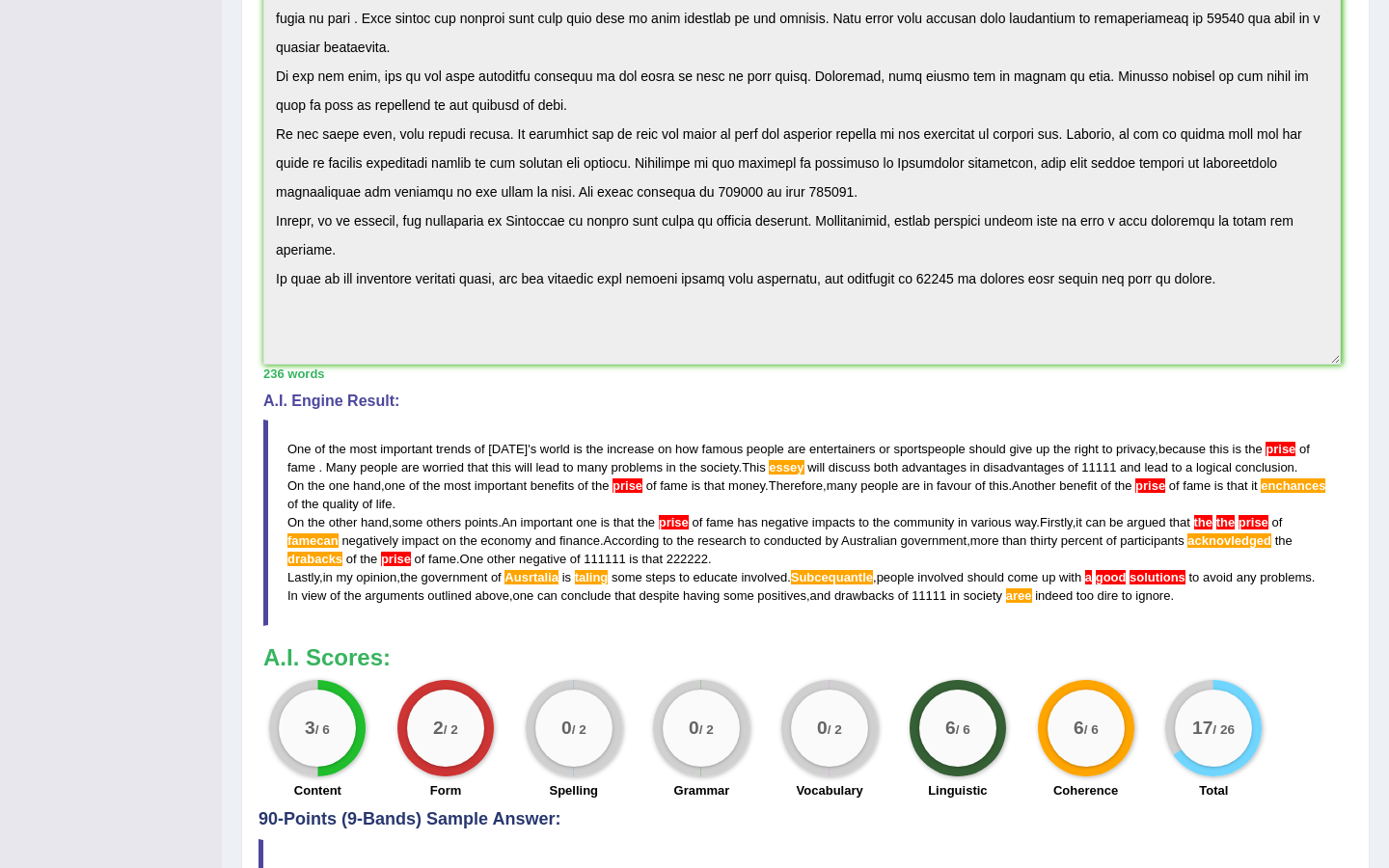
scroll to position [0, 0]
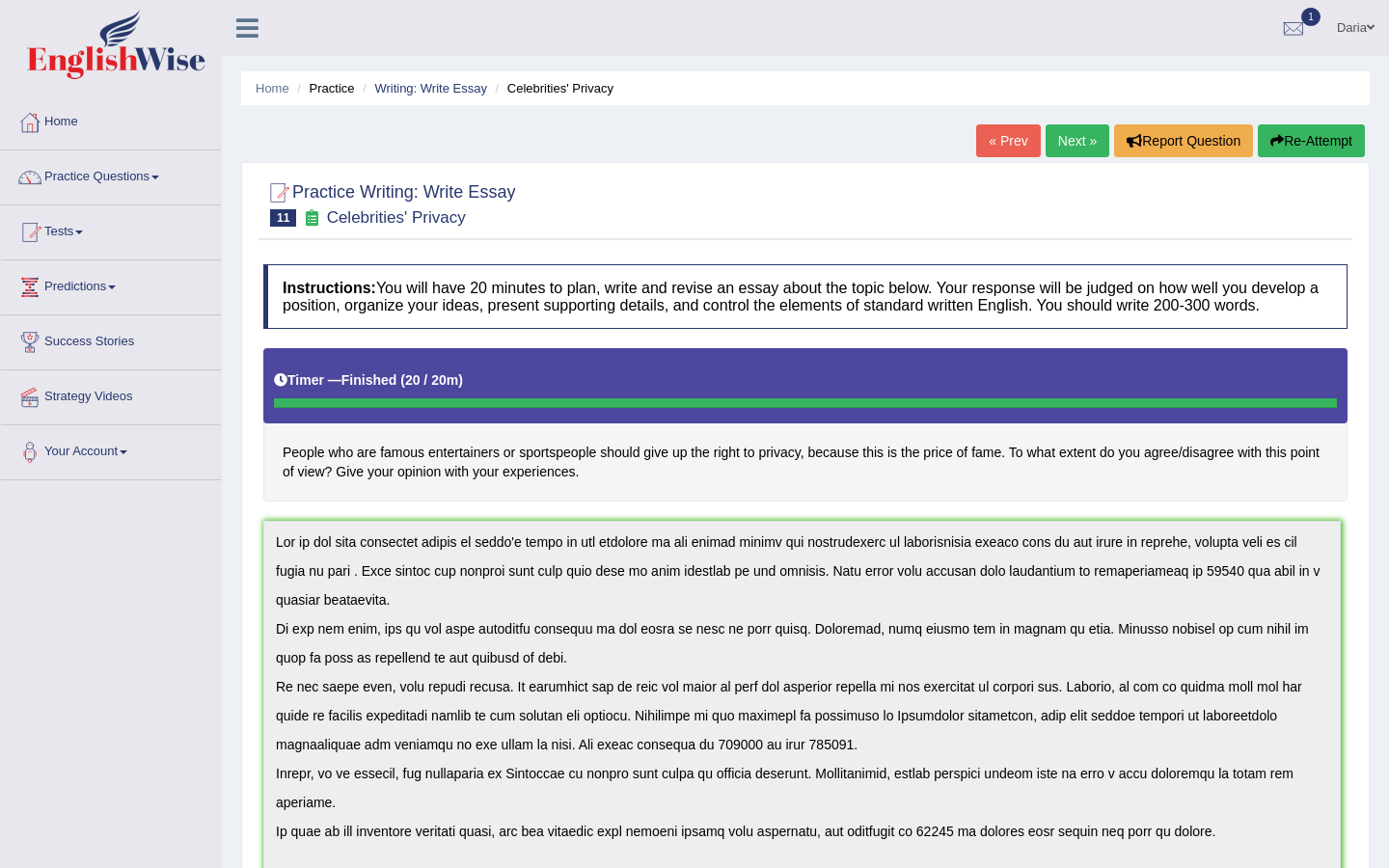
click at [1071, 139] on link "Next »" at bounding box center [1077, 140] width 64 height 33
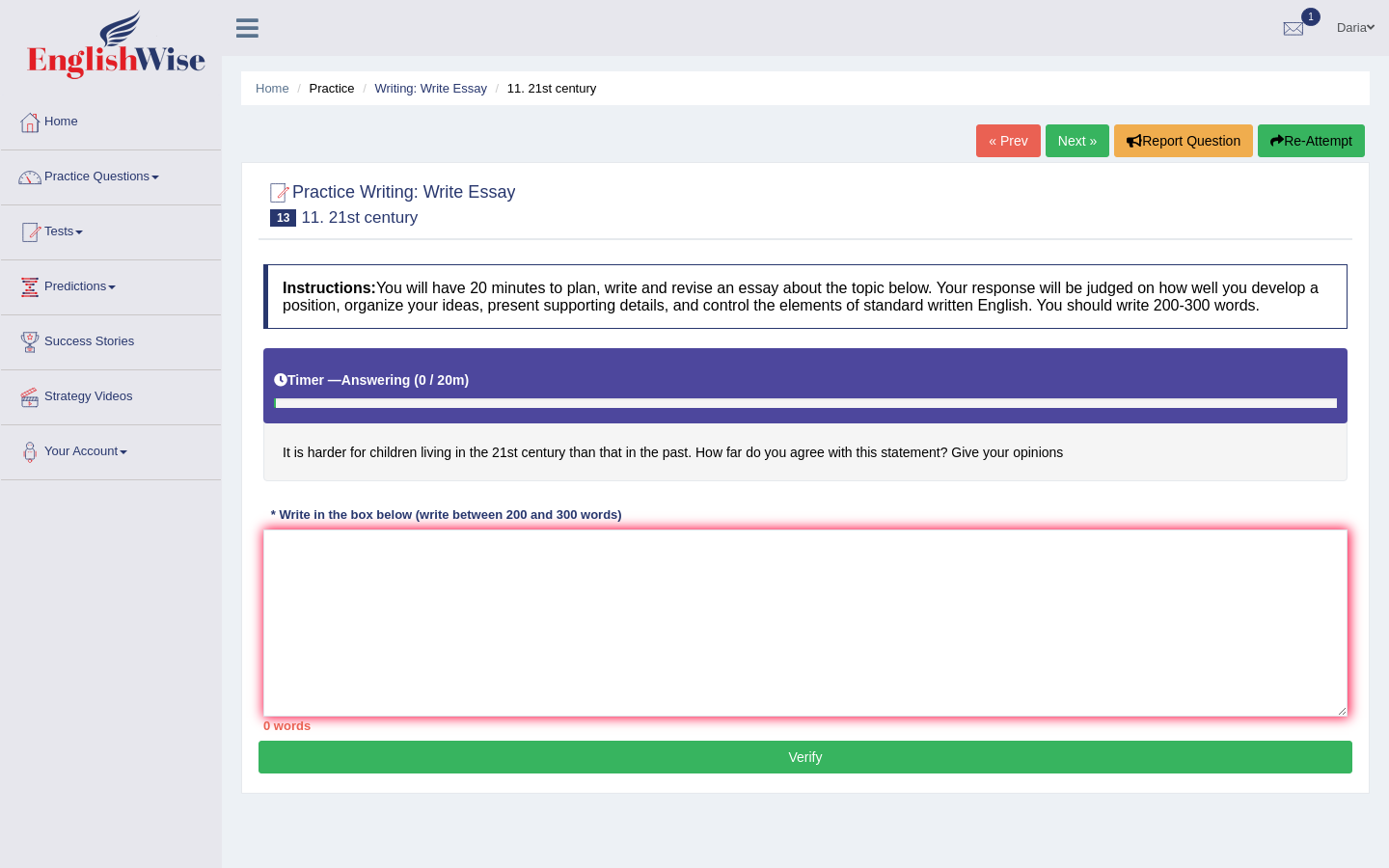
click at [1003, 145] on link "« Prev" at bounding box center [1007, 140] width 64 height 33
click at [372, 573] on textarea at bounding box center [805, 623] width 1084 height 187
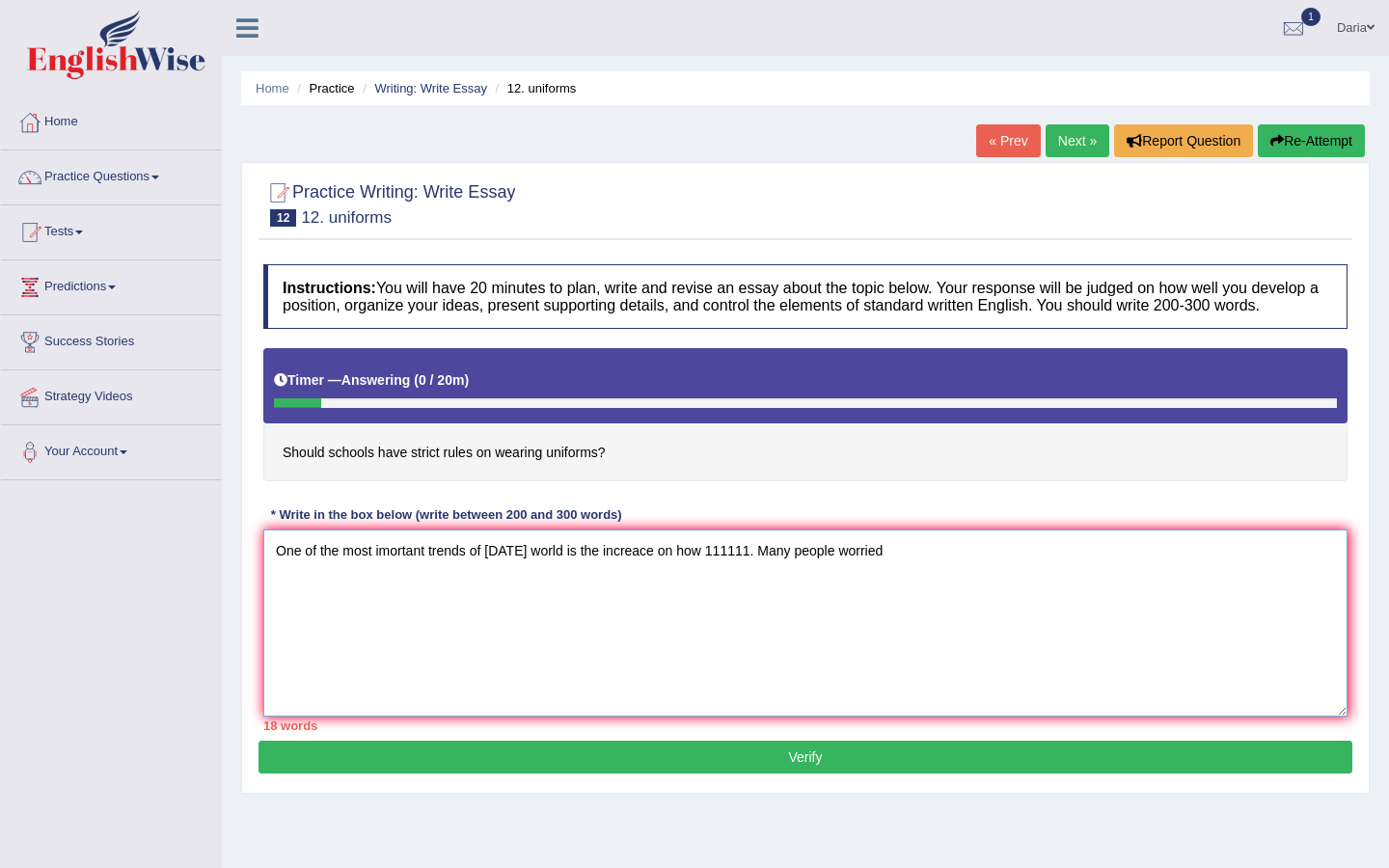
click at [848, 568] on textarea "One of the most imortant trends of [DATE] world is the increace on how 111111. …" at bounding box center [805, 623] width 1084 height 187
click at [948, 567] on textarea "One of the most imortant trends of [DATE] world is the increace on how 111111. …" at bounding box center [805, 623] width 1084 height 187
click at [1257, 569] on textarea "One of the most imortant trends of [DATE] world is the increace on how 111111. …" at bounding box center [805, 623] width 1084 height 187
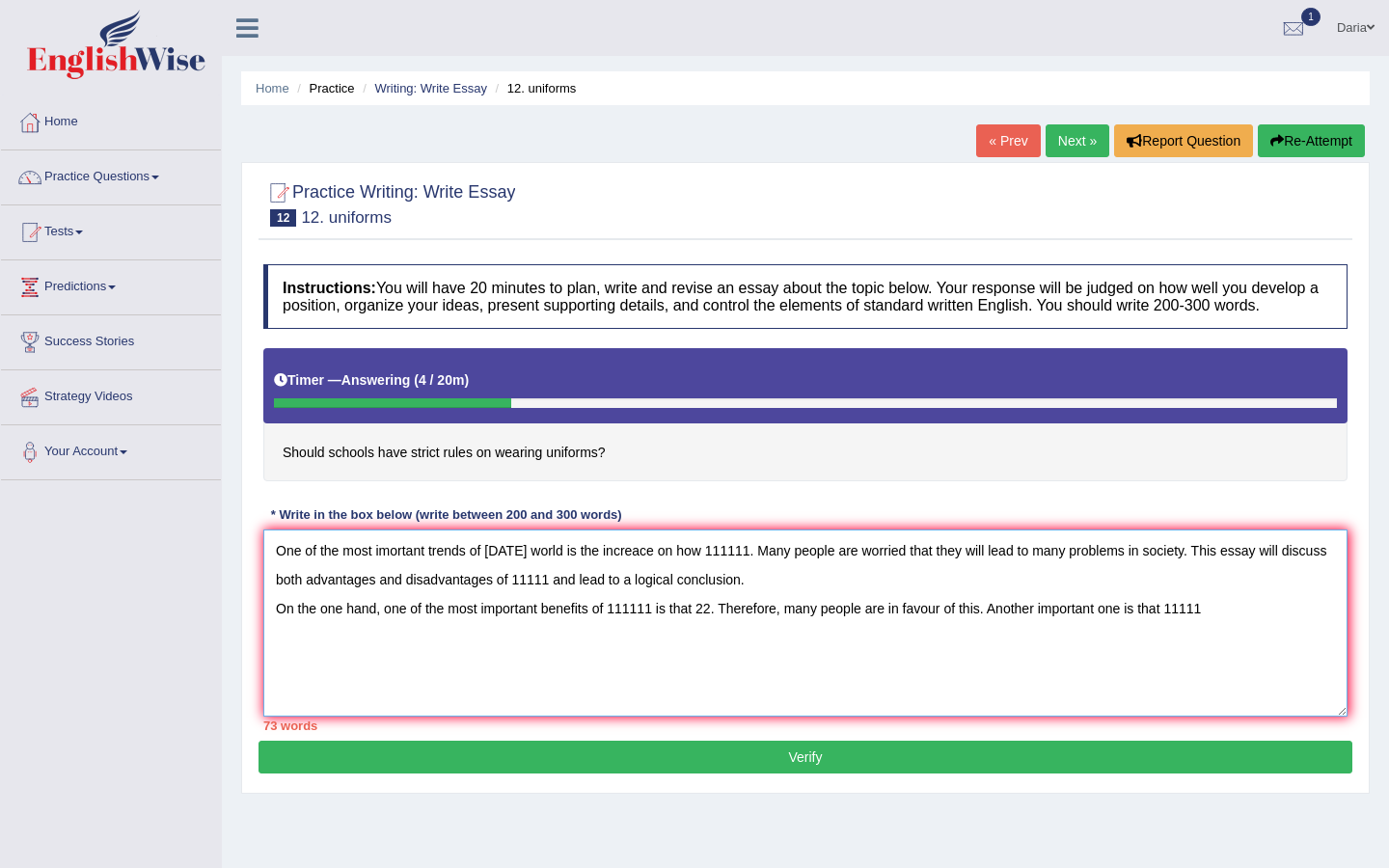
click at [1129, 630] on textarea "One of the most imortant trends of [DATE] world is the increace on how 111111. …" at bounding box center [805, 623] width 1084 height 187
click at [1255, 628] on textarea "One of the most imortant trends of [DATE] world is the increace on how 111111. …" at bounding box center [805, 623] width 1084 height 187
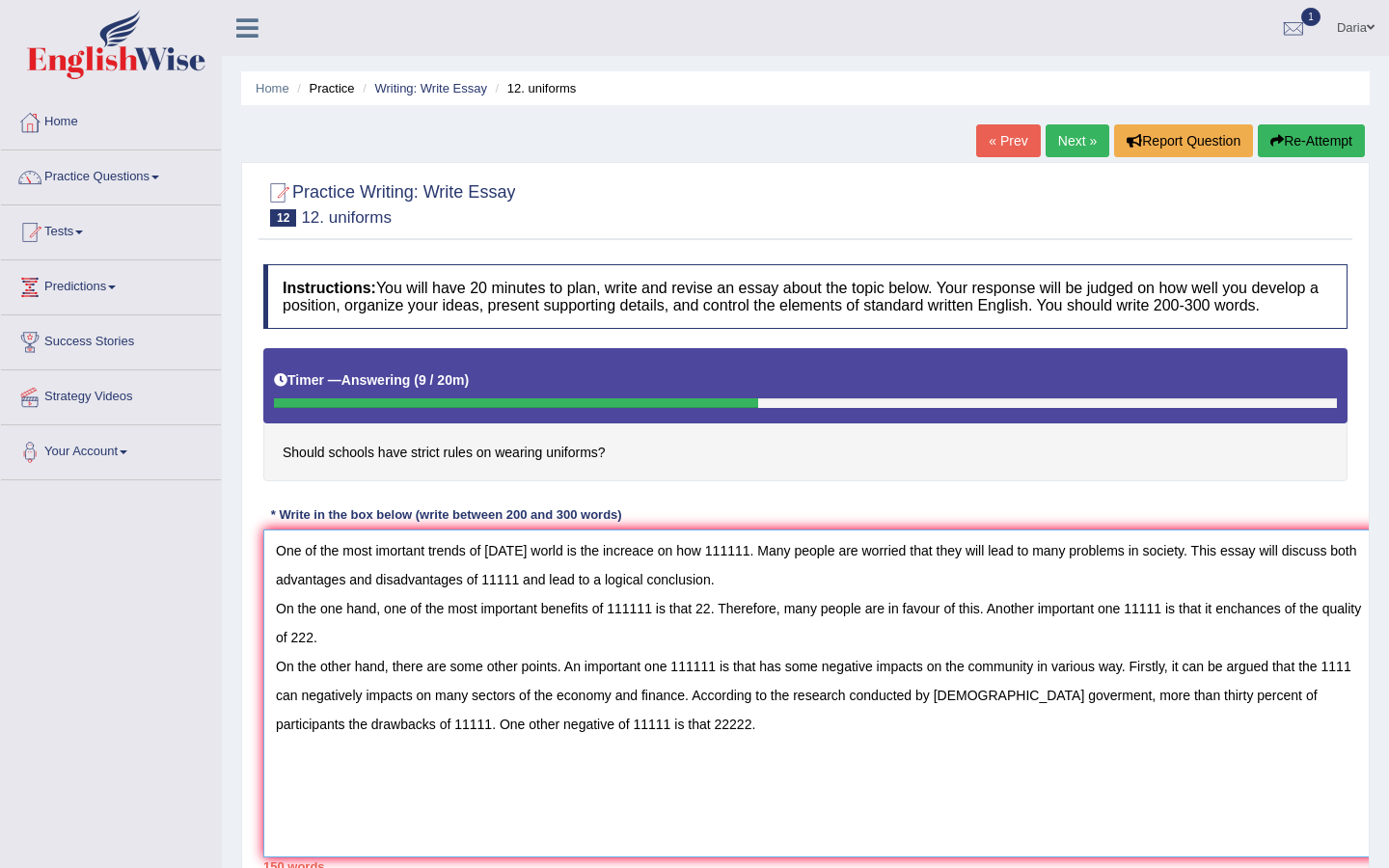
drag, startPoint x: 1343, startPoint y: 726, endPoint x: 1378, endPoint y: 865, distance: 143.3
click at [1378, 865] on div "Home Practice Writing: Write Essay 12. uniforms « Prev Next » Report Question R…" at bounding box center [805, 482] width 1167 height 965
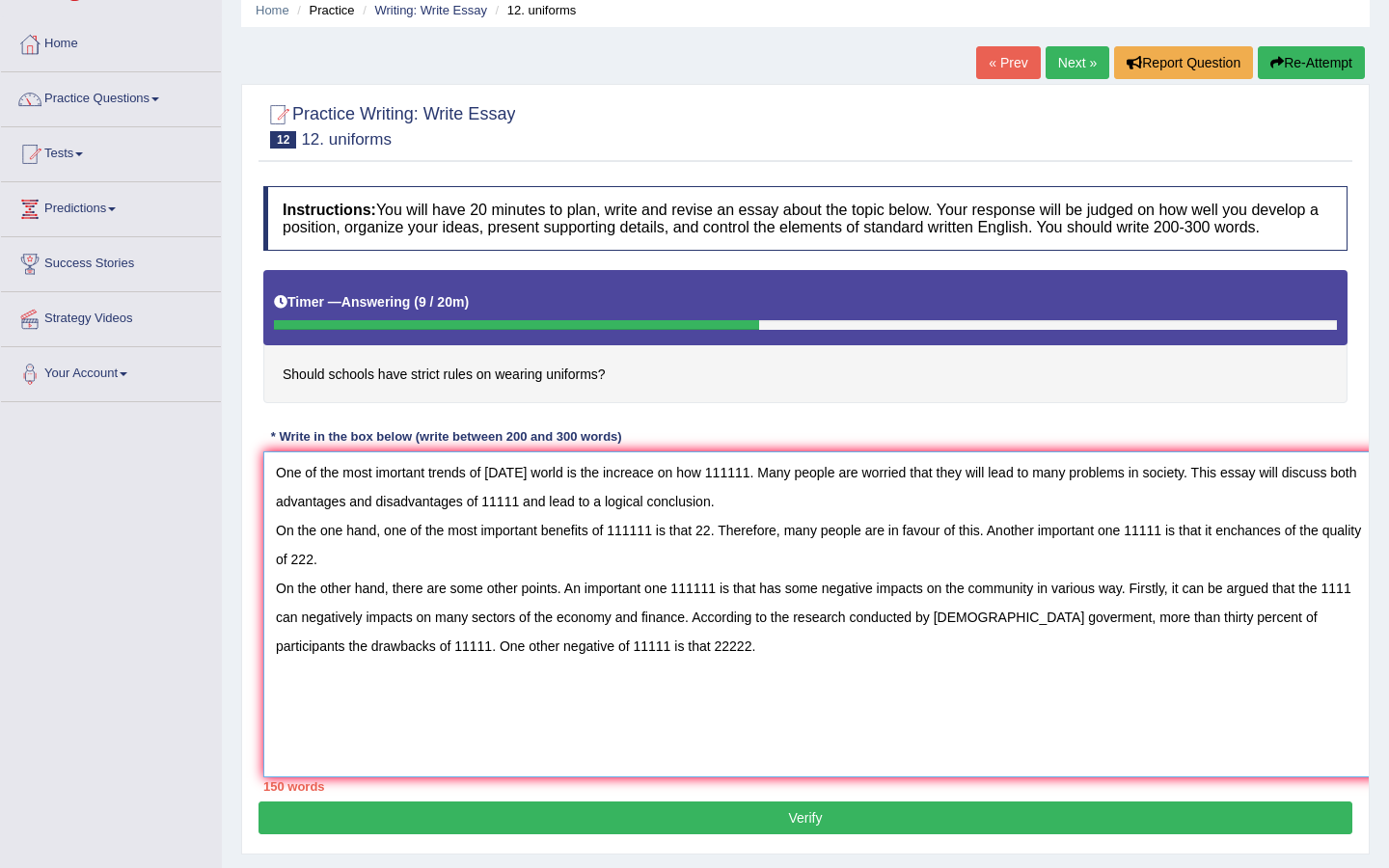
scroll to position [145, 0]
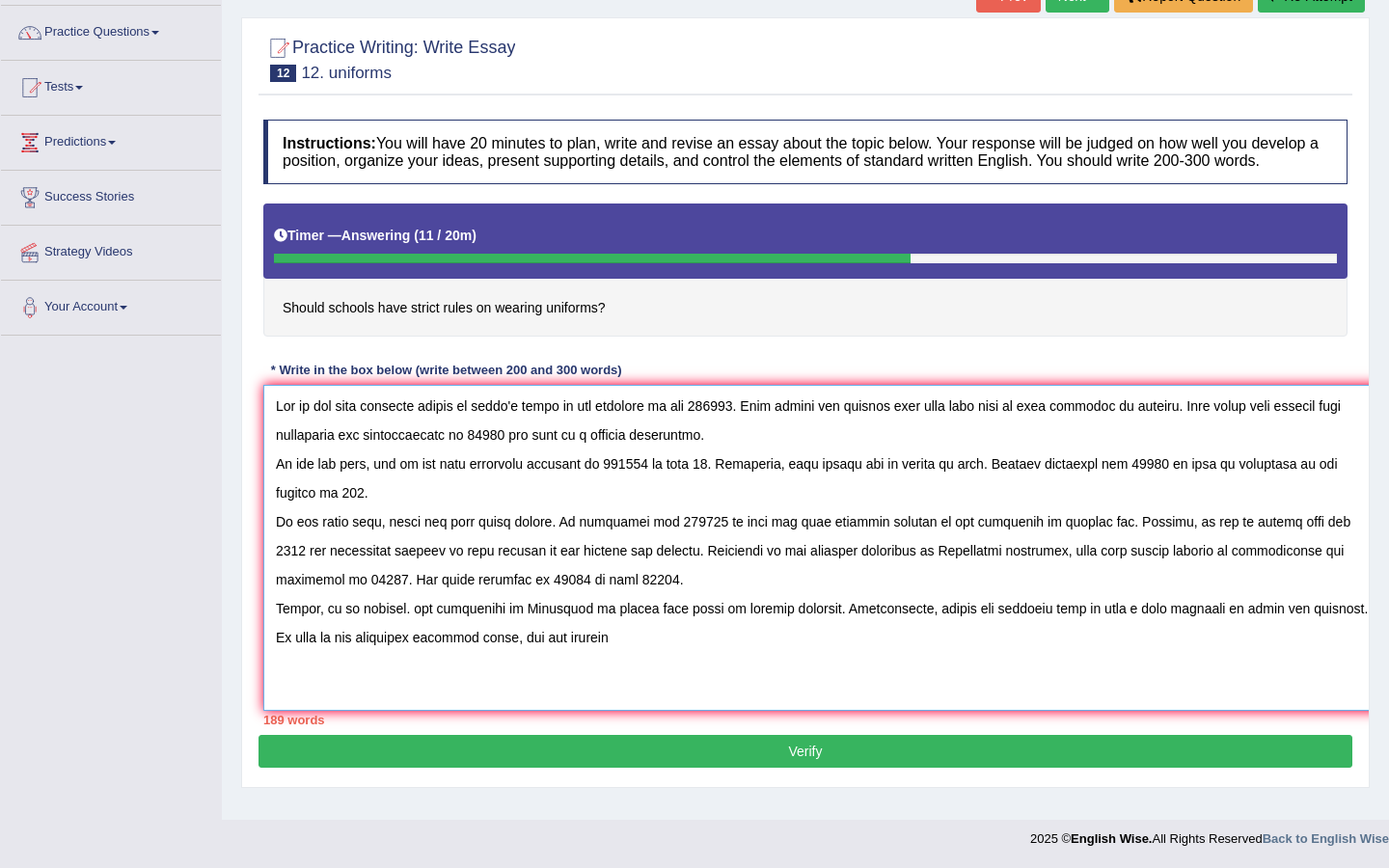
click at [571, 648] on textarea at bounding box center [822, 548] width 1119 height 326
click at [714, 646] on textarea at bounding box center [822, 548] width 1119 height 326
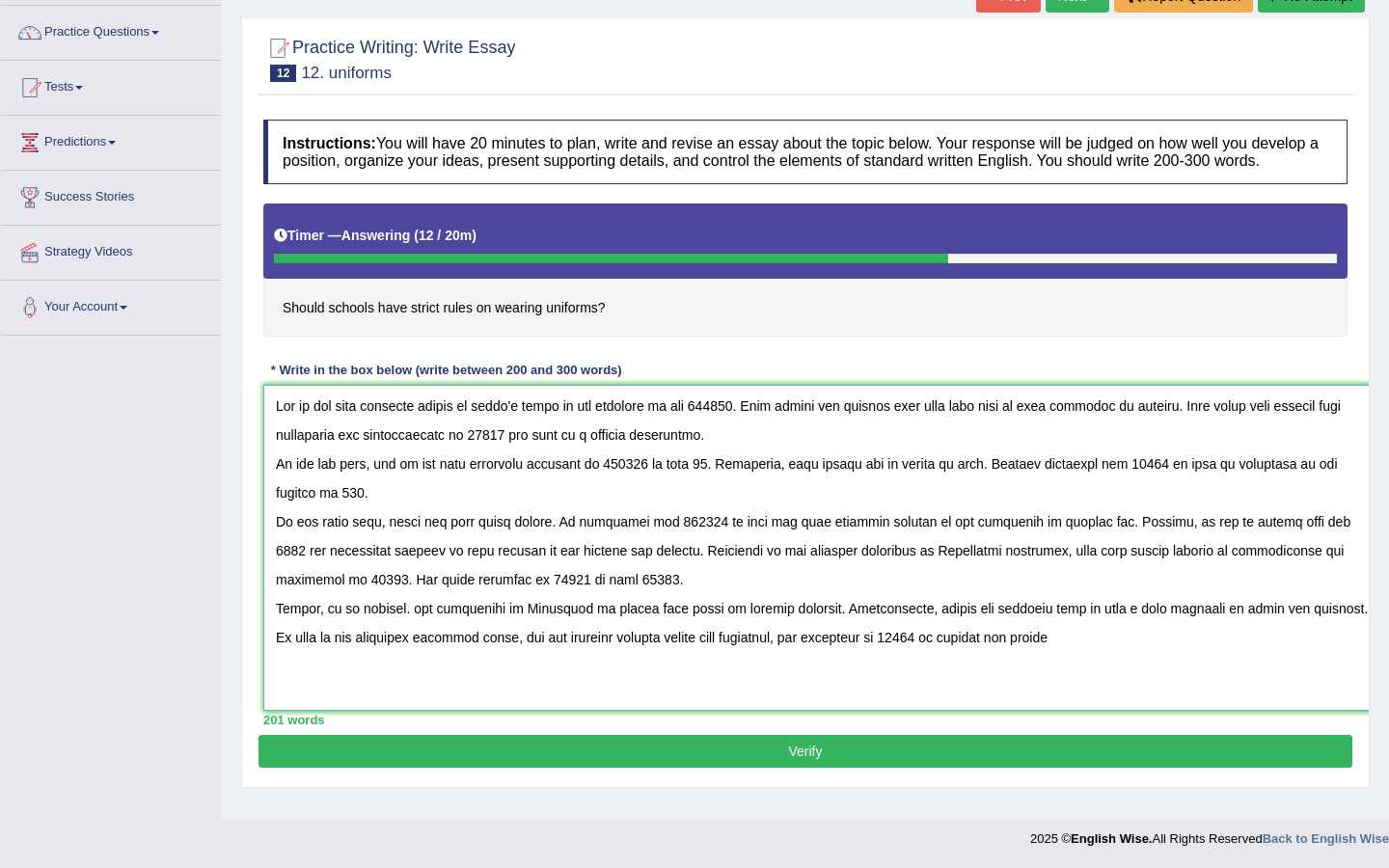
click at [1122, 658] on textarea at bounding box center [822, 548] width 1119 height 326
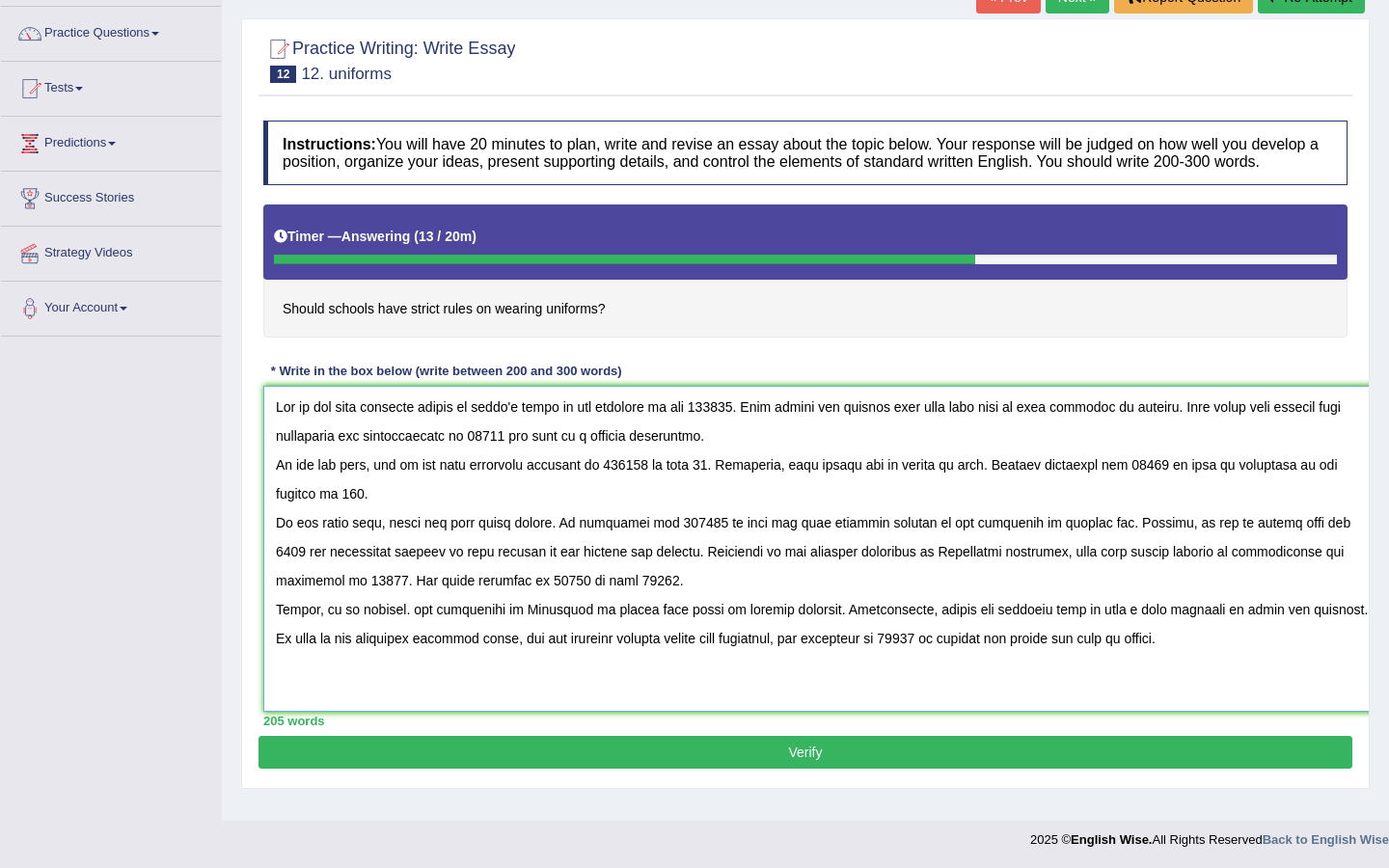
drag, startPoint x: 715, startPoint y: 426, endPoint x: 755, endPoint y: 428, distance: 40.0
click at [755, 428] on textarea at bounding box center [822, 548] width 1119 height 326
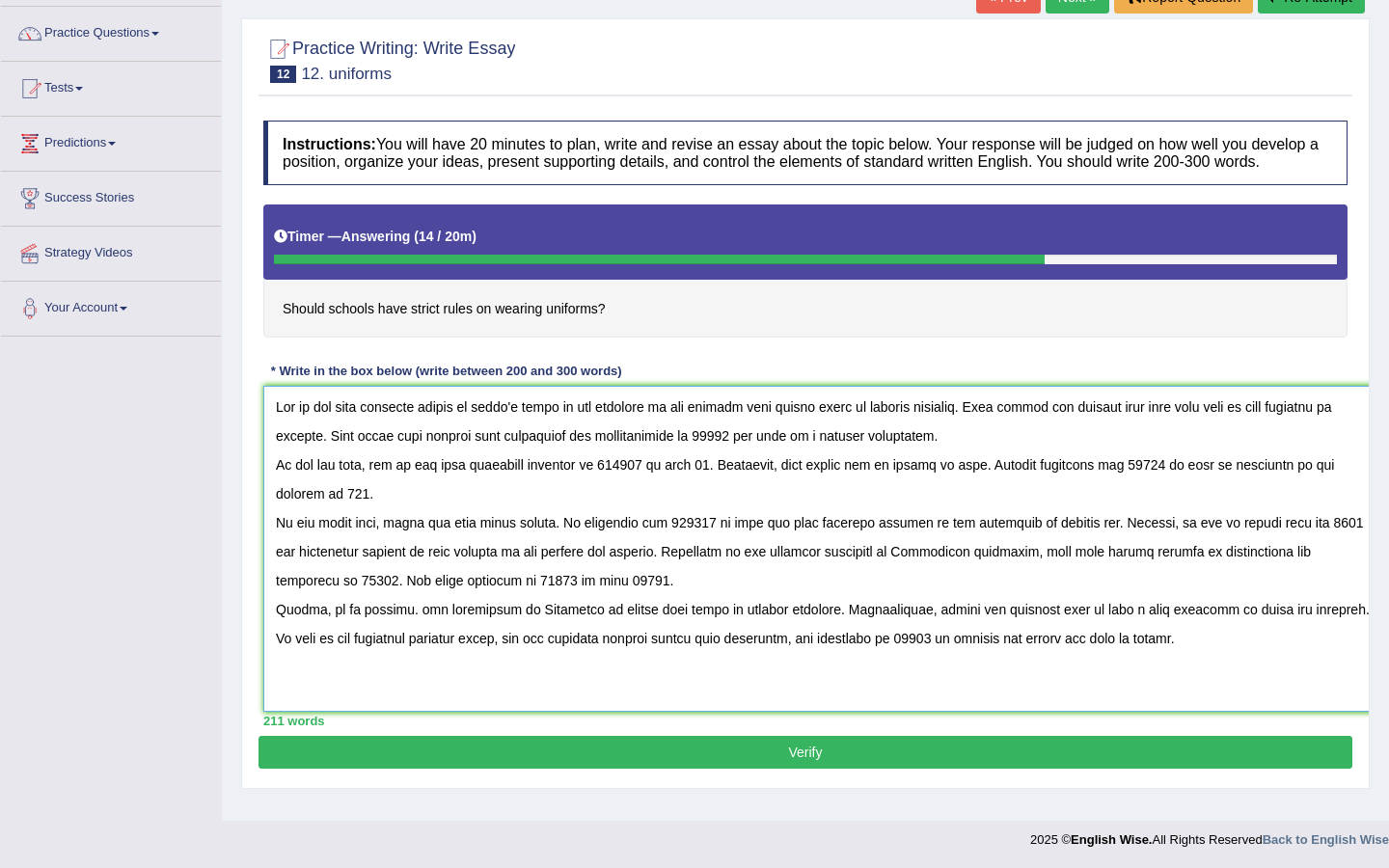
drag, startPoint x: 880, startPoint y: 425, endPoint x: 984, endPoint y: 428, distance: 104.0
click at [984, 428] on textarea at bounding box center [822, 548] width 1119 height 326
drag, startPoint x: 755, startPoint y: 453, endPoint x: 721, endPoint y: 453, distance: 34.0
click at [721, 453] on textarea at bounding box center [822, 548] width 1119 height 326
drag, startPoint x: 815, startPoint y: 452, endPoint x: 718, endPoint y: 452, distance: 97.0
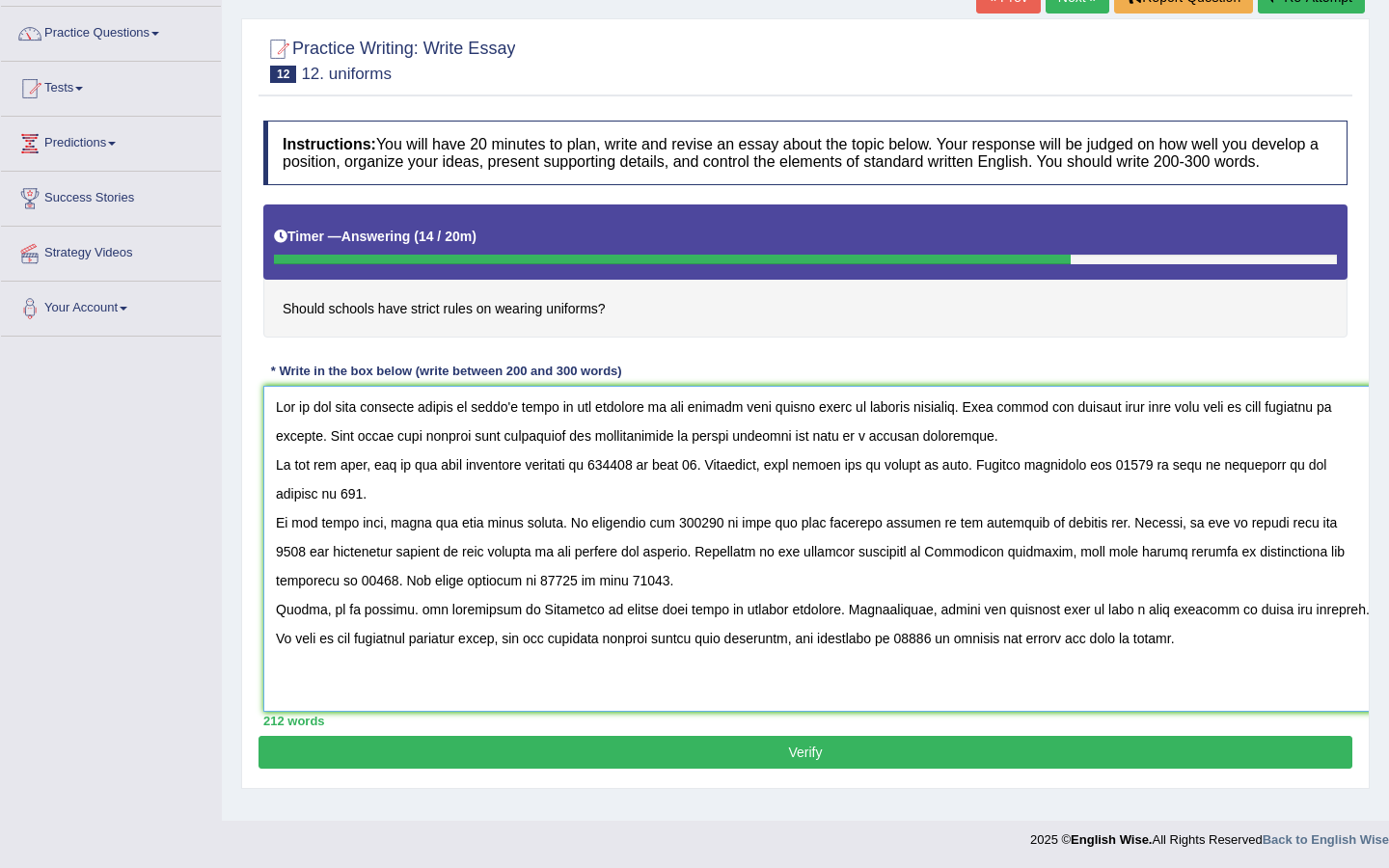
click at [718, 452] on textarea at bounding box center [822, 548] width 1119 height 326
drag, startPoint x: 656, startPoint y: 483, endPoint x: 614, endPoint y: 482, distance: 42.0
click at [614, 482] on textarea at bounding box center [822, 548] width 1119 height 326
paste textarea "school uniforms"
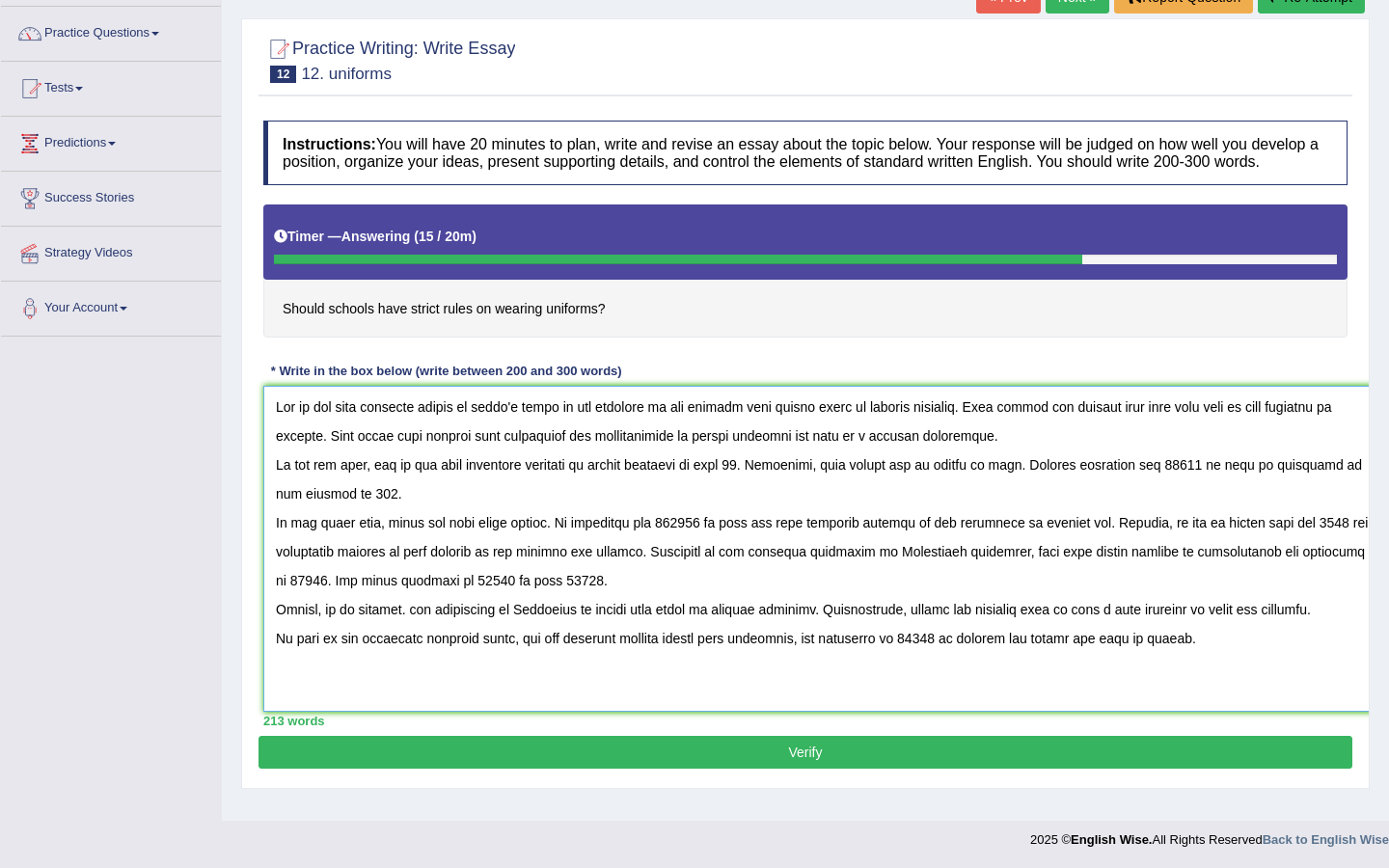
click at [768, 482] on textarea at bounding box center [822, 548] width 1119 height 326
drag, startPoint x: 1210, startPoint y: 480, endPoint x: 1244, endPoint y: 481, distance: 34.0
click at [1244, 481] on textarea at bounding box center [822, 548] width 1119 height 326
drag, startPoint x: 798, startPoint y: 425, endPoint x: 983, endPoint y: 421, distance: 185.0
click at [983, 422] on textarea at bounding box center [822, 548] width 1119 height 326
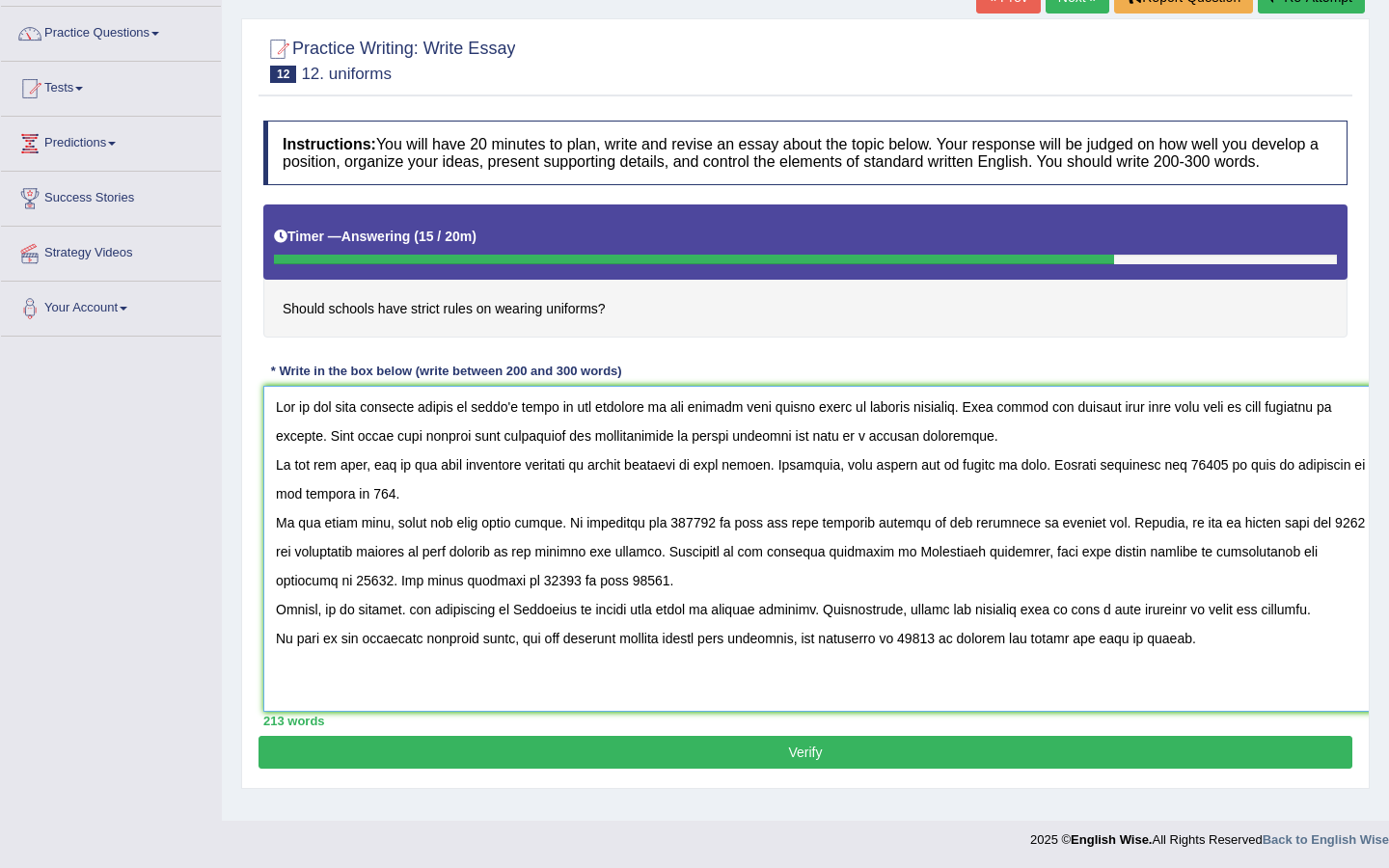
drag, startPoint x: 714, startPoint y: 423, endPoint x: 991, endPoint y: 422, distance: 277.0
click at [991, 422] on textarea at bounding box center [822, 548] width 1119 height 326
click at [906, 427] on textarea at bounding box center [822, 548] width 1119 height 326
drag, startPoint x: 798, startPoint y: 422, endPoint x: 859, endPoint y: 422, distance: 61.0
click at [859, 422] on textarea at bounding box center [822, 548] width 1119 height 326
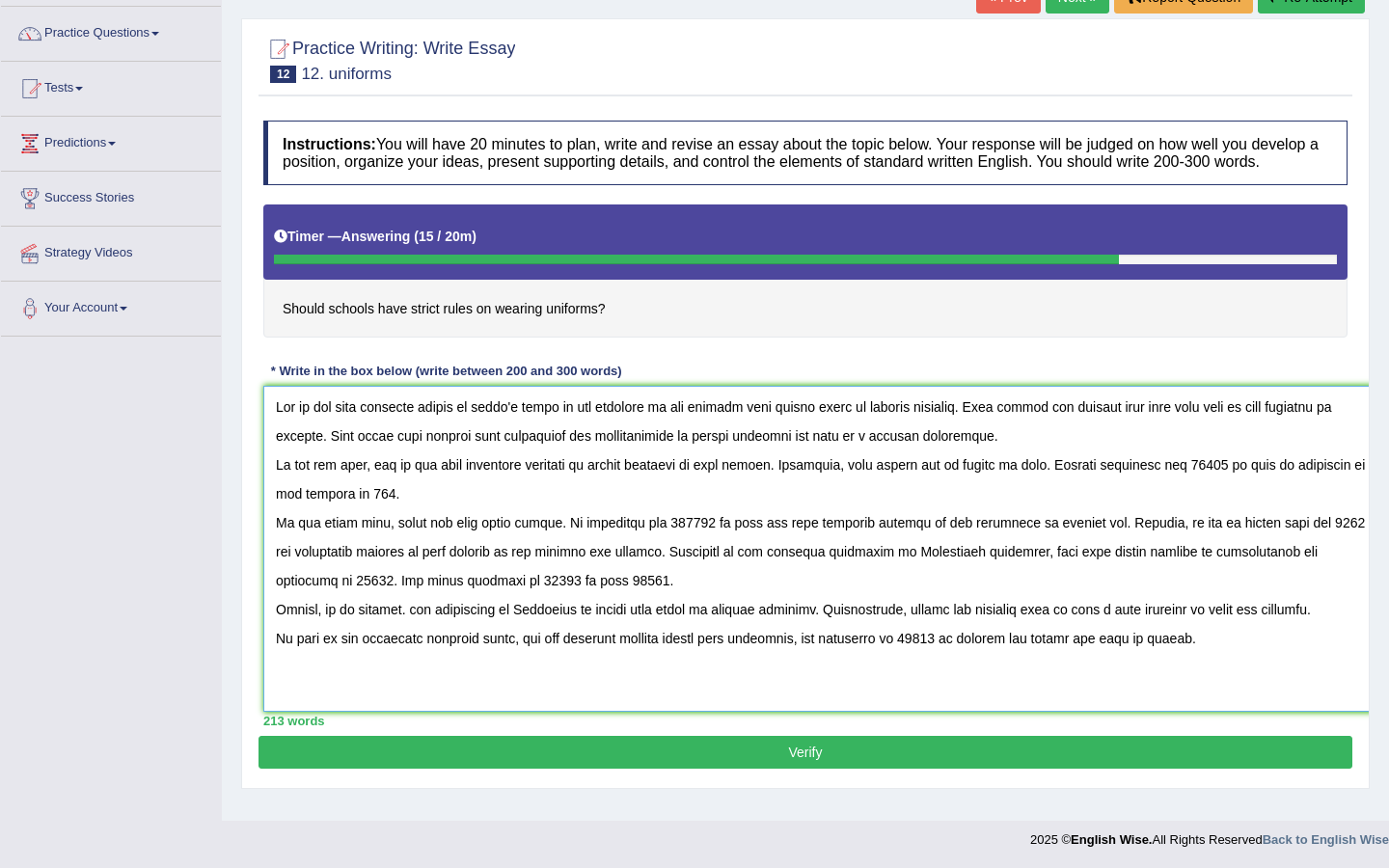
drag, startPoint x: 1244, startPoint y: 481, endPoint x: 1211, endPoint y: 481, distance: 33.0
click at [1211, 481] on textarea at bounding box center [822, 548] width 1119 height 326
paste textarea "strict rules"
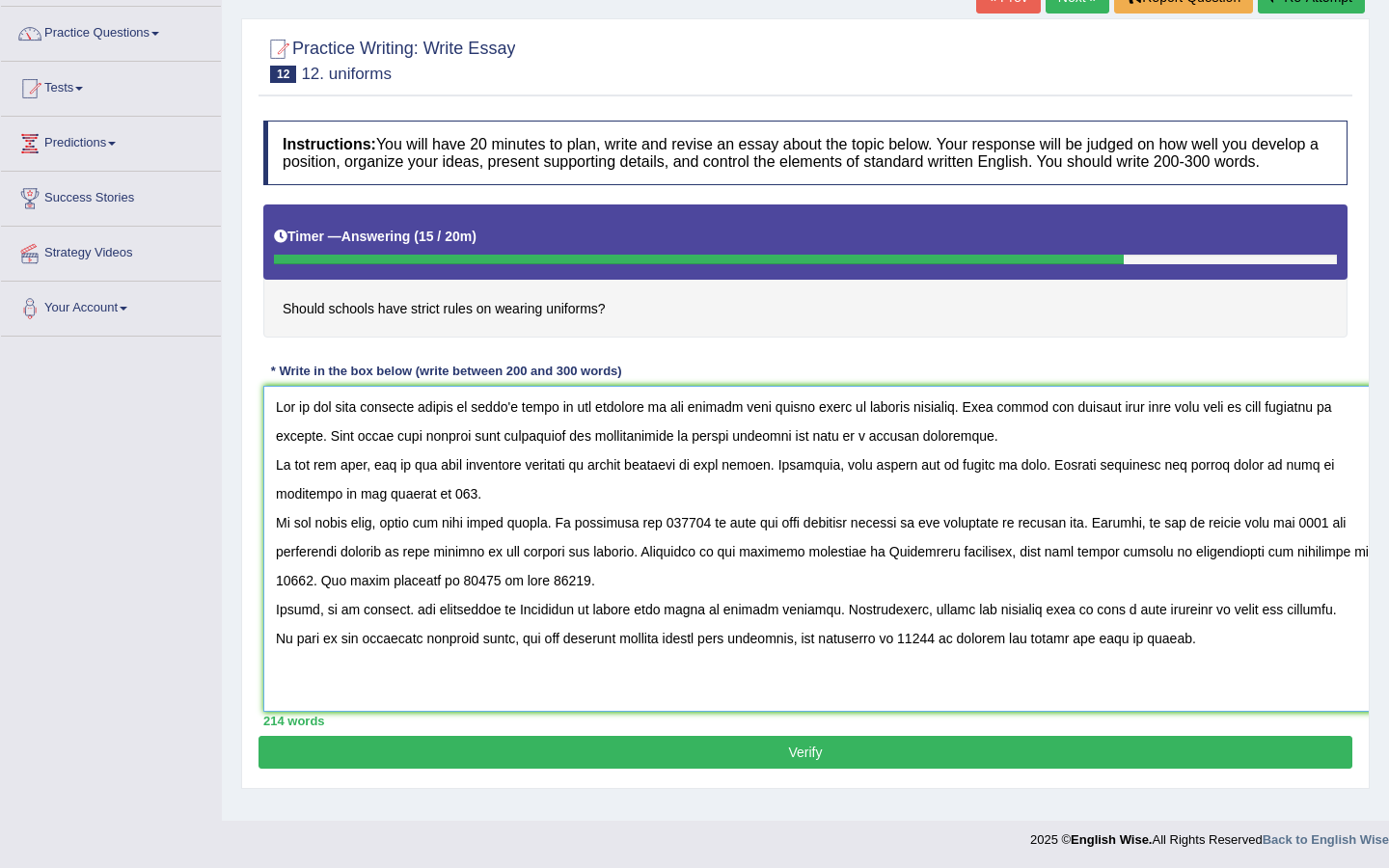
drag, startPoint x: 465, startPoint y: 507, endPoint x: 445, endPoint y: 507, distance: 20.0
click at [445, 507] on textarea at bounding box center [822, 548] width 1119 height 326
click at [459, 510] on textarea at bounding box center [822, 548] width 1119 height 326
drag, startPoint x: 715, startPoint y: 425, endPoint x: 983, endPoint y: 428, distance: 268.0
click at [983, 429] on textarea at bounding box center [822, 548] width 1119 height 326
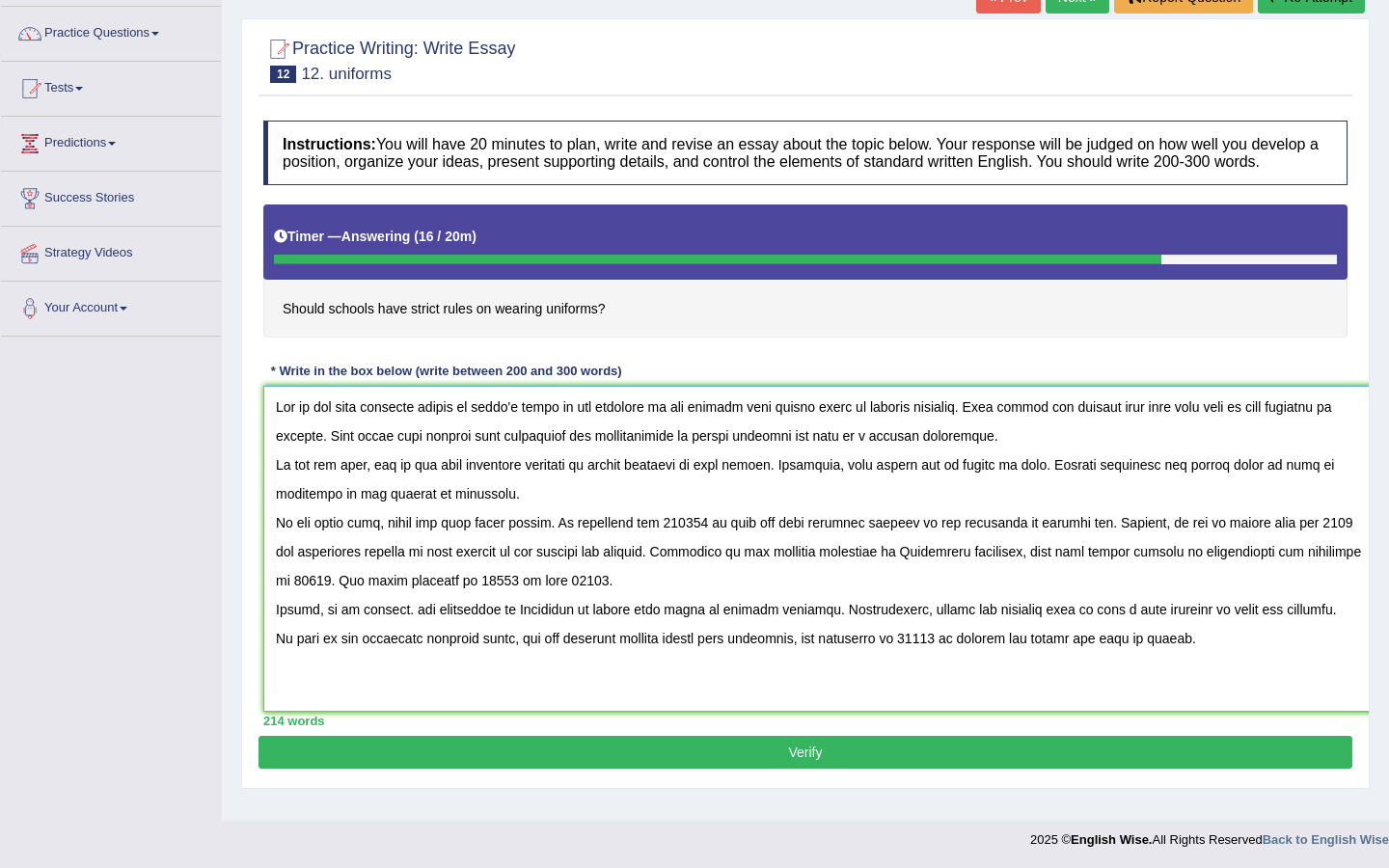
drag, startPoint x: 719, startPoint y: 538, endPoint x: 675, endPoint y: 536, distance: 44.0
click at [675, 536] on textarea at bounding box center [822, 548] width 1119 height 326
paste textarea "schools have strict rules on wearing uniforms"
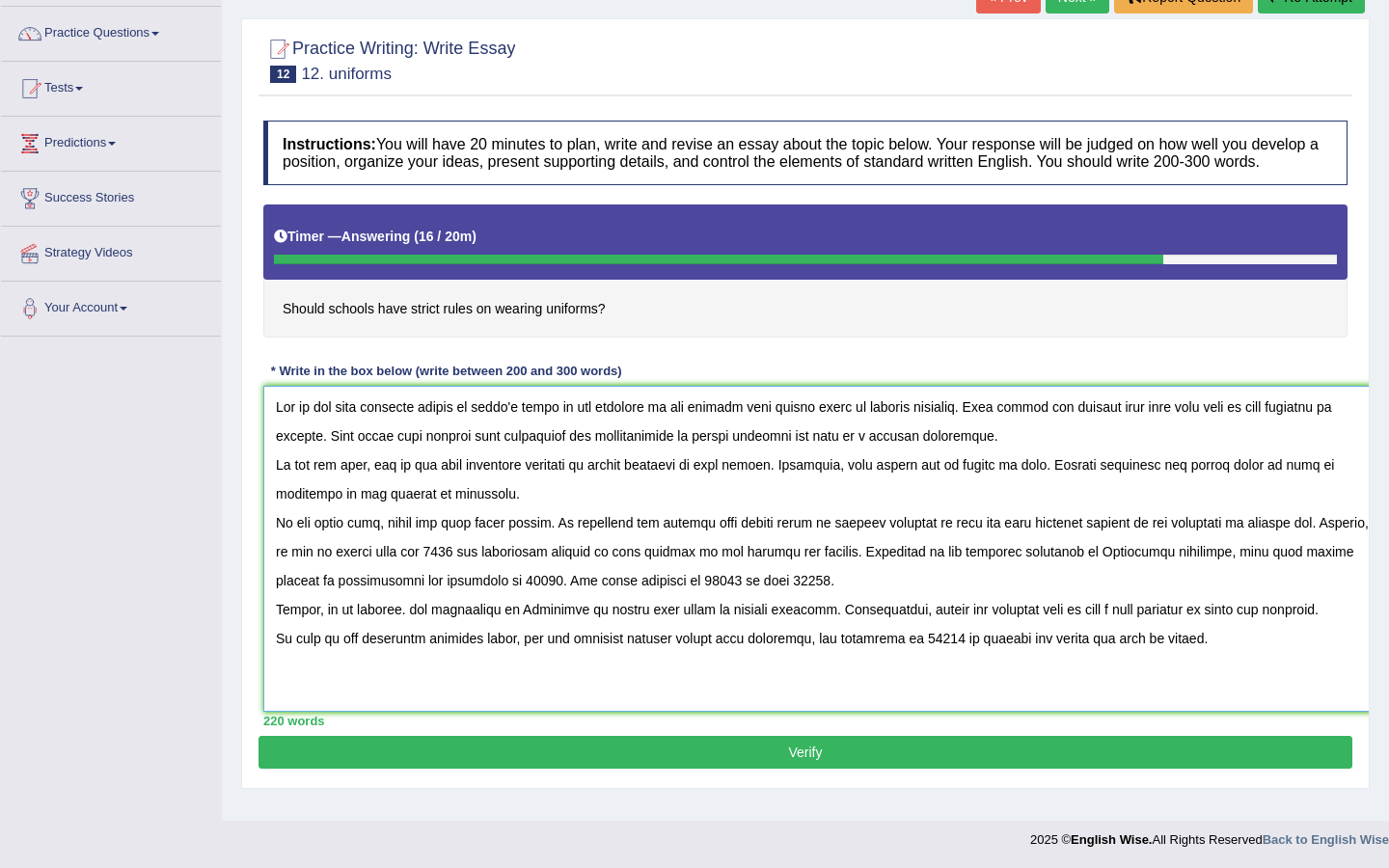
scroll to position [145, 0]
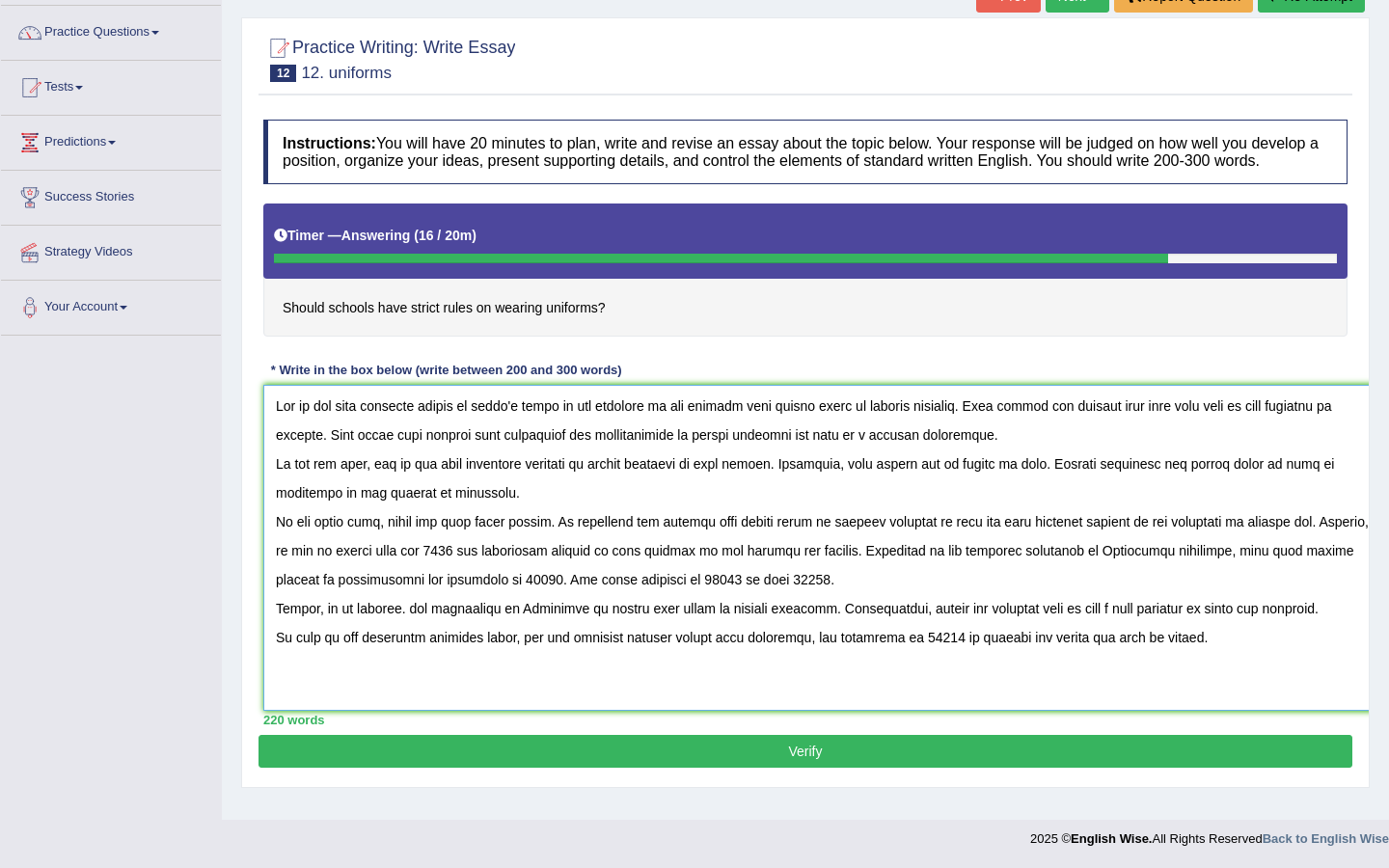
drag, startPoint x: 814, startPoint y: 451, endPoint x: 718, endPoint y: 452, distance: 96.0
click at [718, 452] on textarea at bounding box center [822, 548] width 1119 height 326
drag, startPoint x: 498, startPoint y: 568, endPoint x: 471, endPoint y: 568, distance: 27.0
click at [471, 568] on textarea at bounding box center [822, 548] width 1119 height 326
paste textarea "school uniforms"
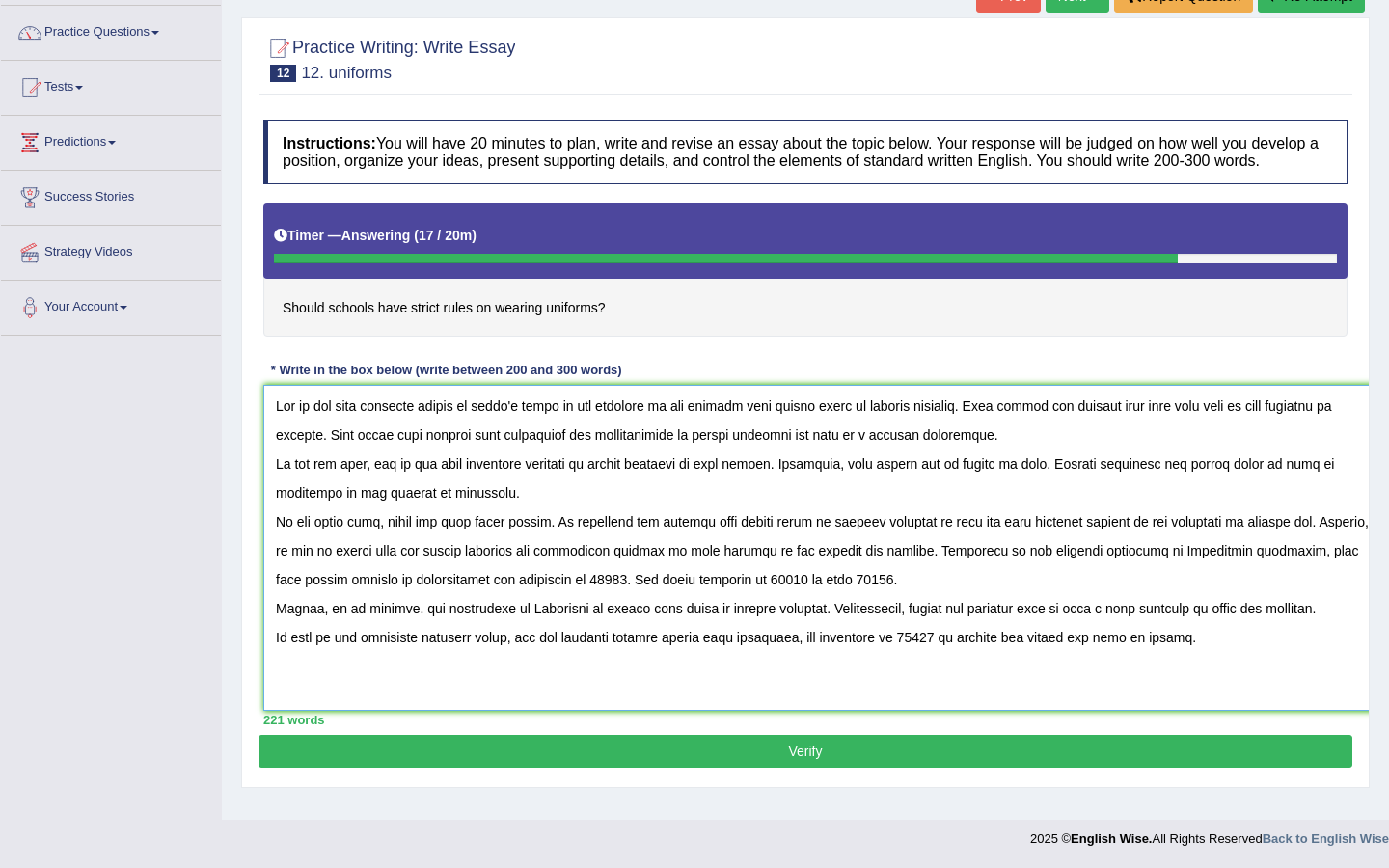
drag, startPoint x: 658, startPoint y: 596, endPoint x: 624, endPoint y: 596, distance: 34.0
click at [624, 596] on textarea at bounding box center [822, 548] width 1119 height 326
paste textarea "school uniforms"
drag, startPoint x: 1270, startPoint y: 482, endPoint x: 1209, endPoint y: 482, distance: 61.0
click at [1209, 482] on textarea at bounding box center [822, 548] width 1119 height 326
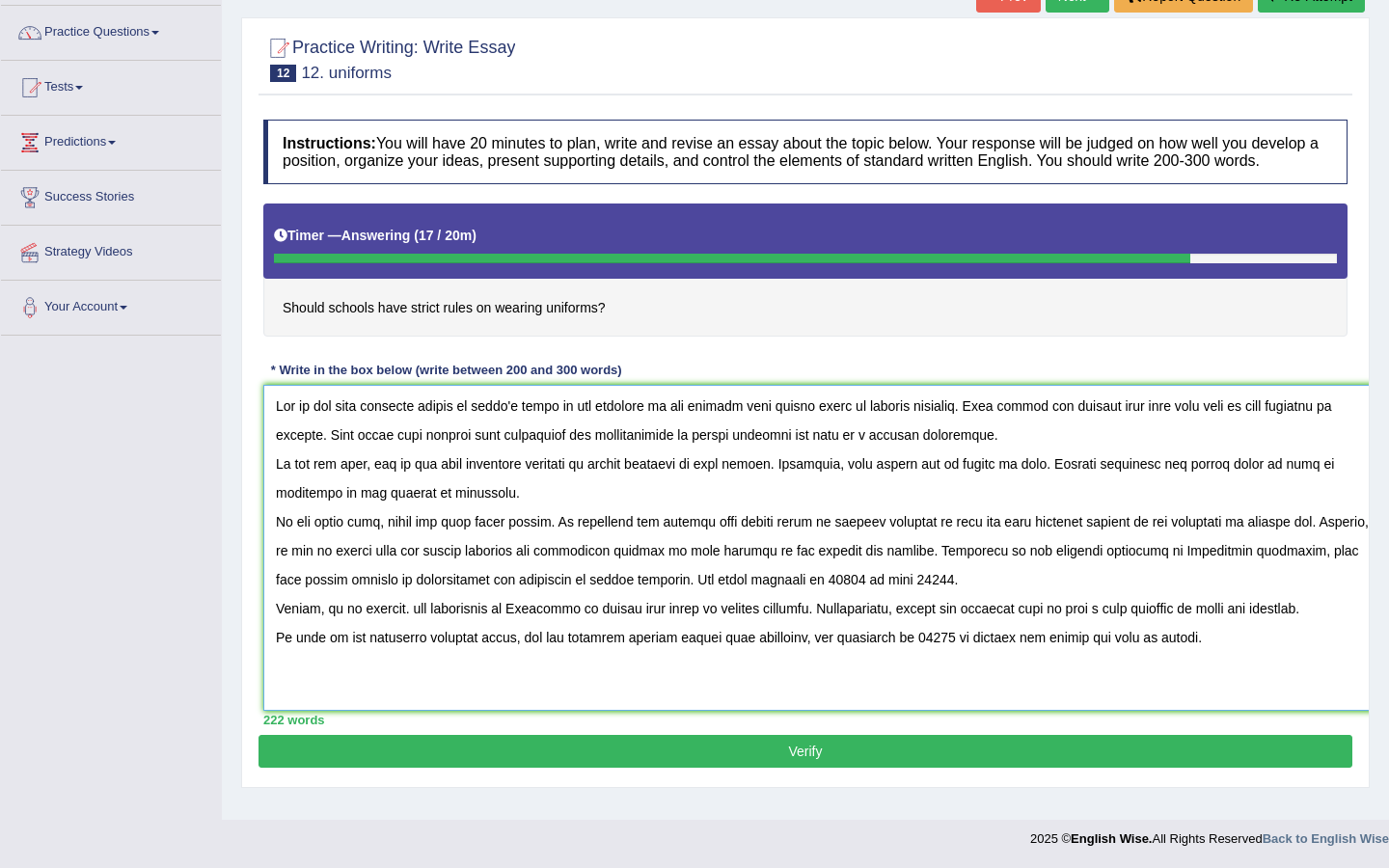
drag, startPoint x: 898, startPoint y: 596, endPoint x: 864, endPoint y: 596, distance: 34.0
click at [864, 596] on textarea at bounding box center [822, 548] width 1119 height 326
paste textarea "strict rules"
drag, startPoint x: 1005, startPoint y: 597, endPoint x: 969, endPoint y: 597, distance: 36.0
click at [969, 597] on textarea at bounding box center [822, 548] width 1119 height 326
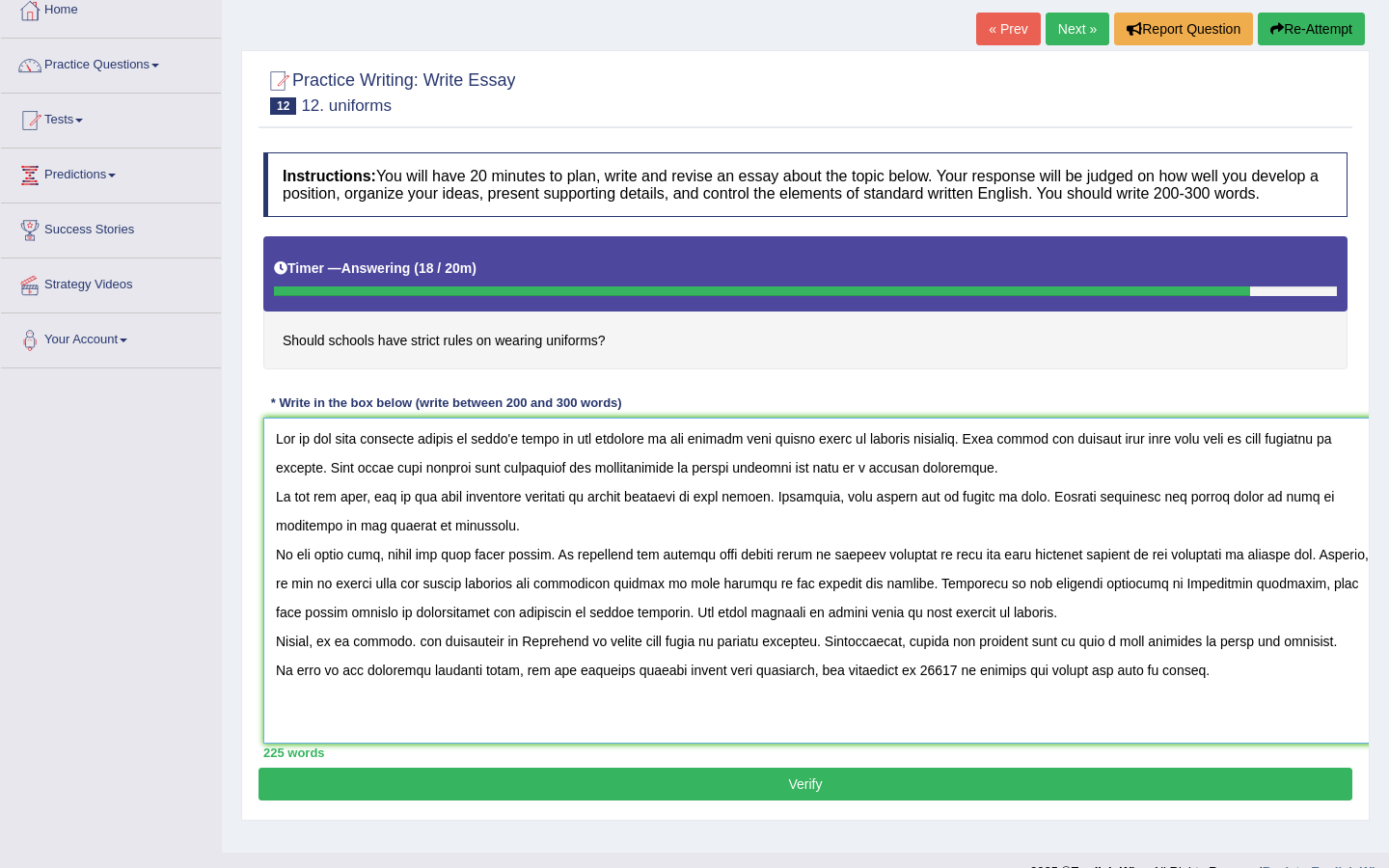
scroll to position [113, 0]
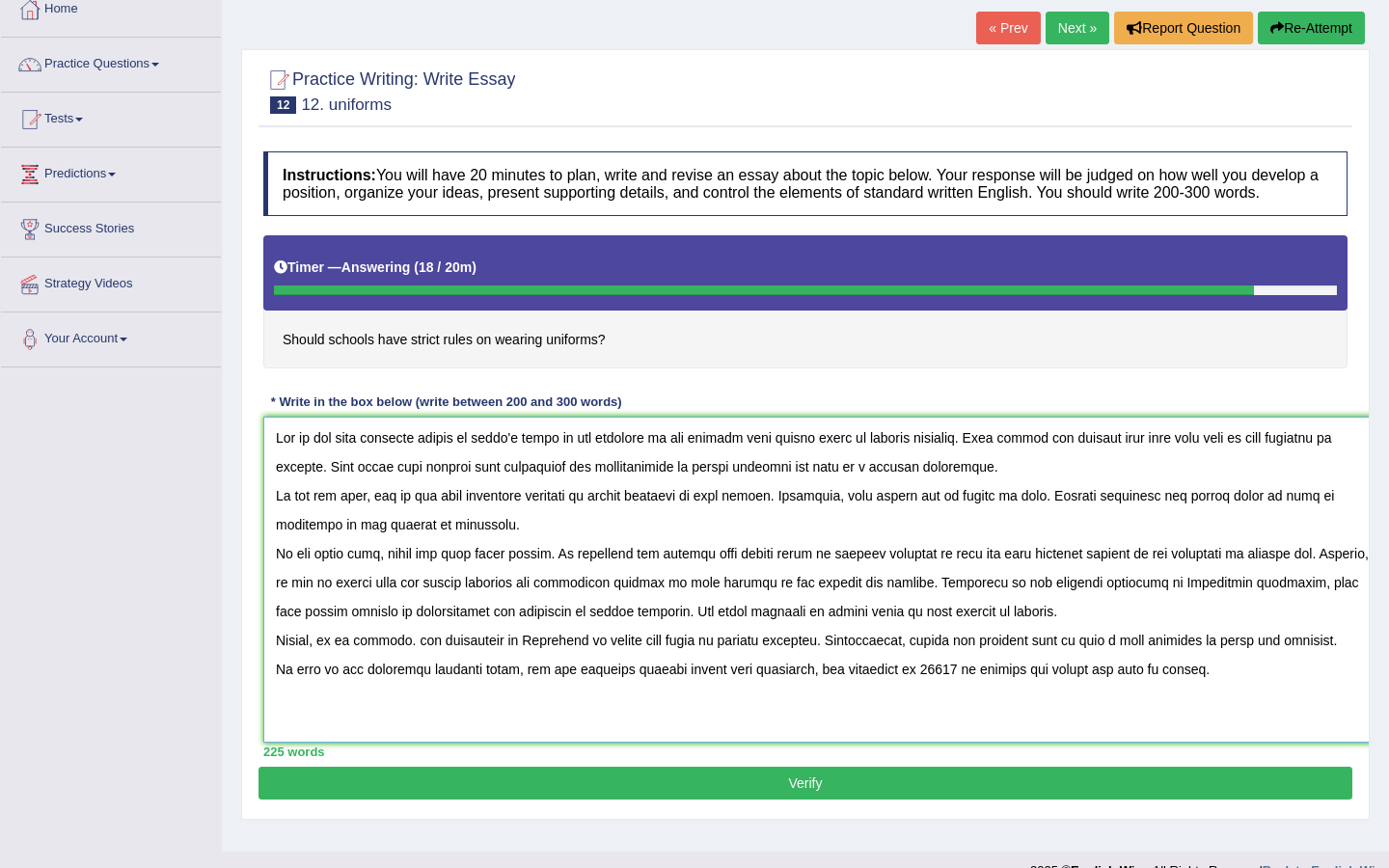
drag, startPoint x: 713, startPoint y: 455, endPoint x: 985, endPoint y: 450, distance: 272.0
click at [985, 450] on textarea at bounding box center [822, 579] width 1119 height 326
drag, startPoint x: 968, startPoint y: 685, endPoint x: 932, endPoint y: 685, distance: 36.0
click at [932, 685] on textarea at bounding box center [822, 579] width 1119 height 326
paste textarea "schools have strict rules on wearing uniforms"
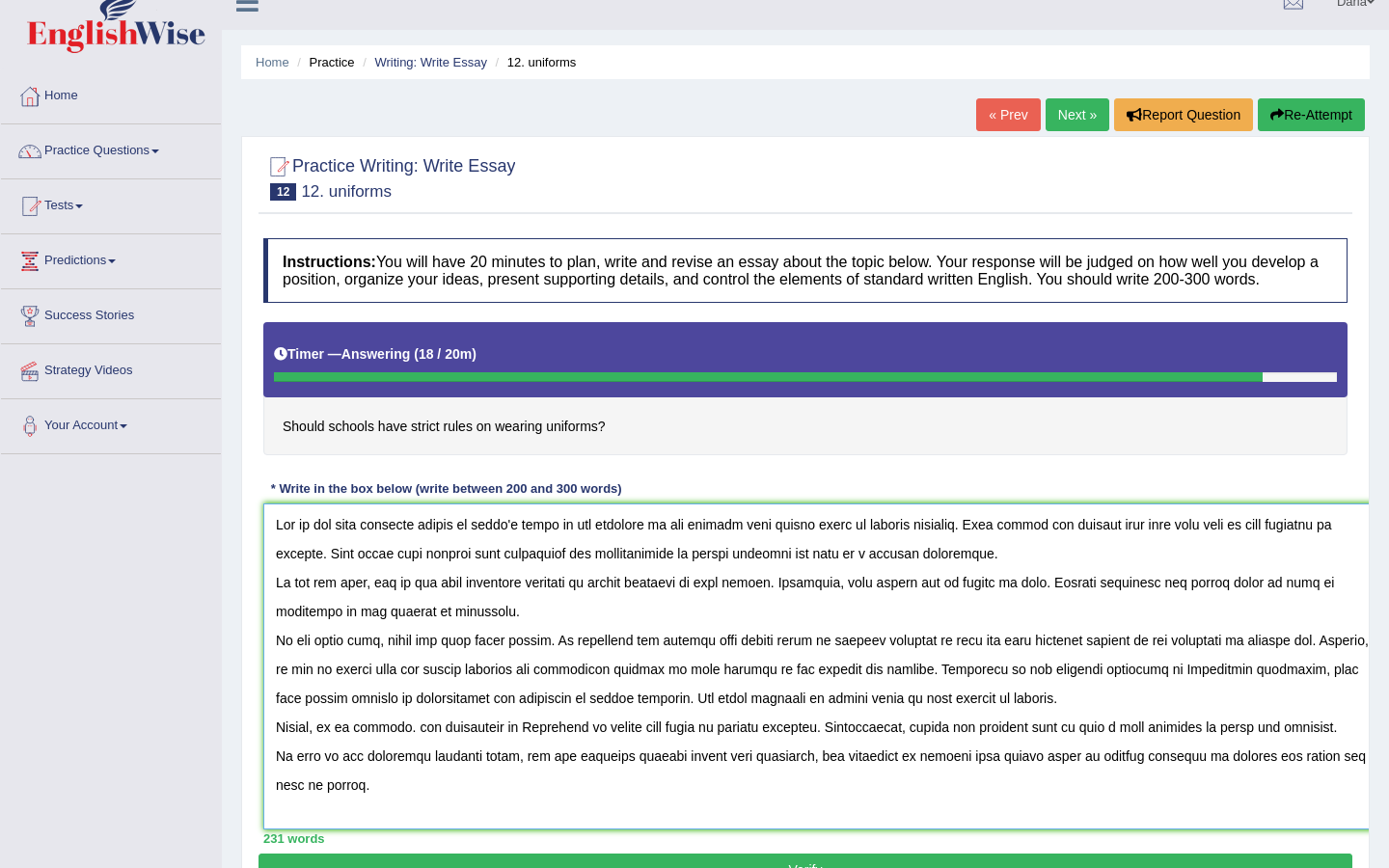
scroll to position [0, 0]
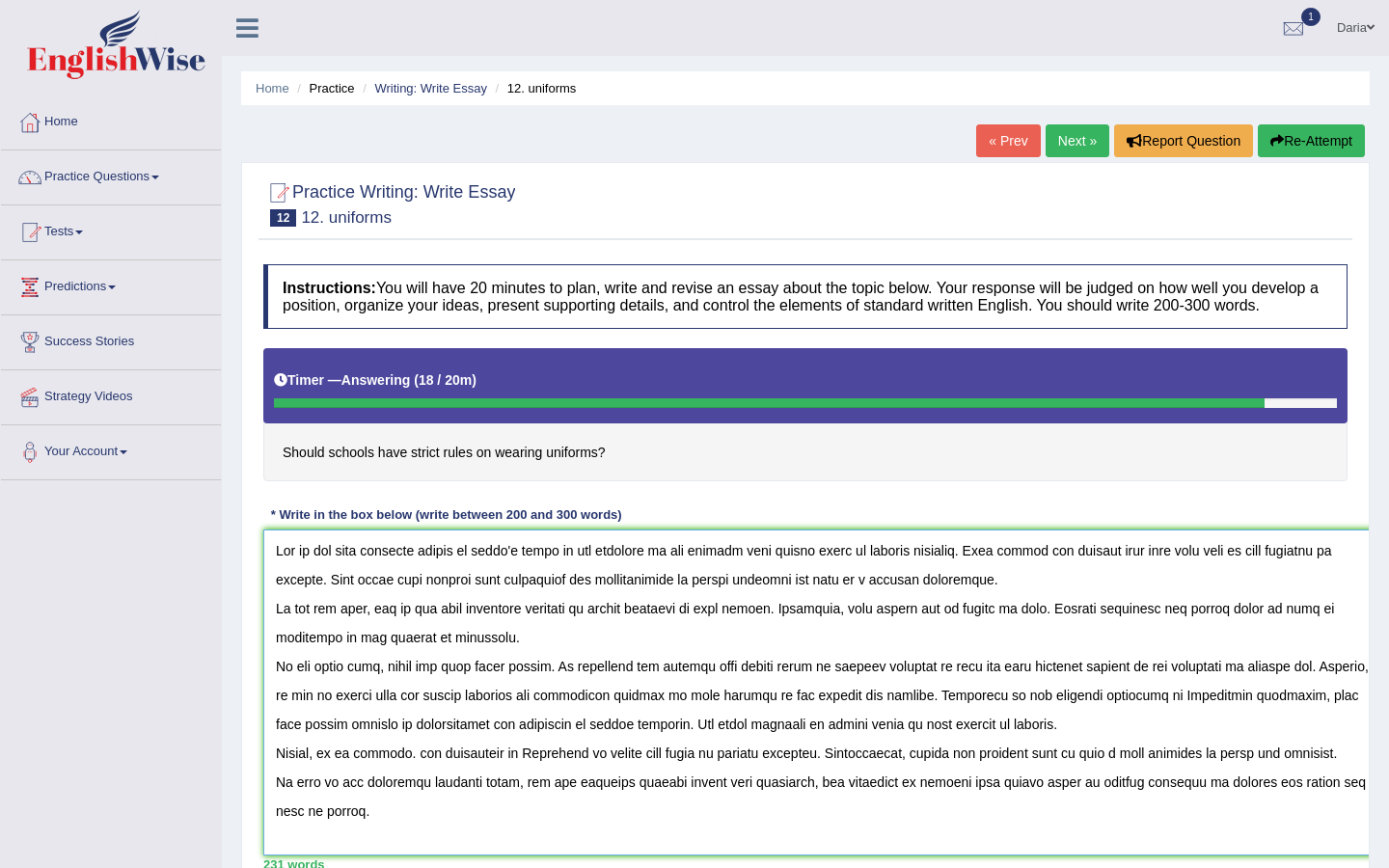
type textarea "One of the most imortant trends of [DATE] world is the increace on how schools …"
drag, startPoint x: 710, startPoint y: 230, endPoint x: 697, endPoint y: 228, distance: 13.2
click at [697, 228] on div at bounding box center [805, 203] width 1084 height 59
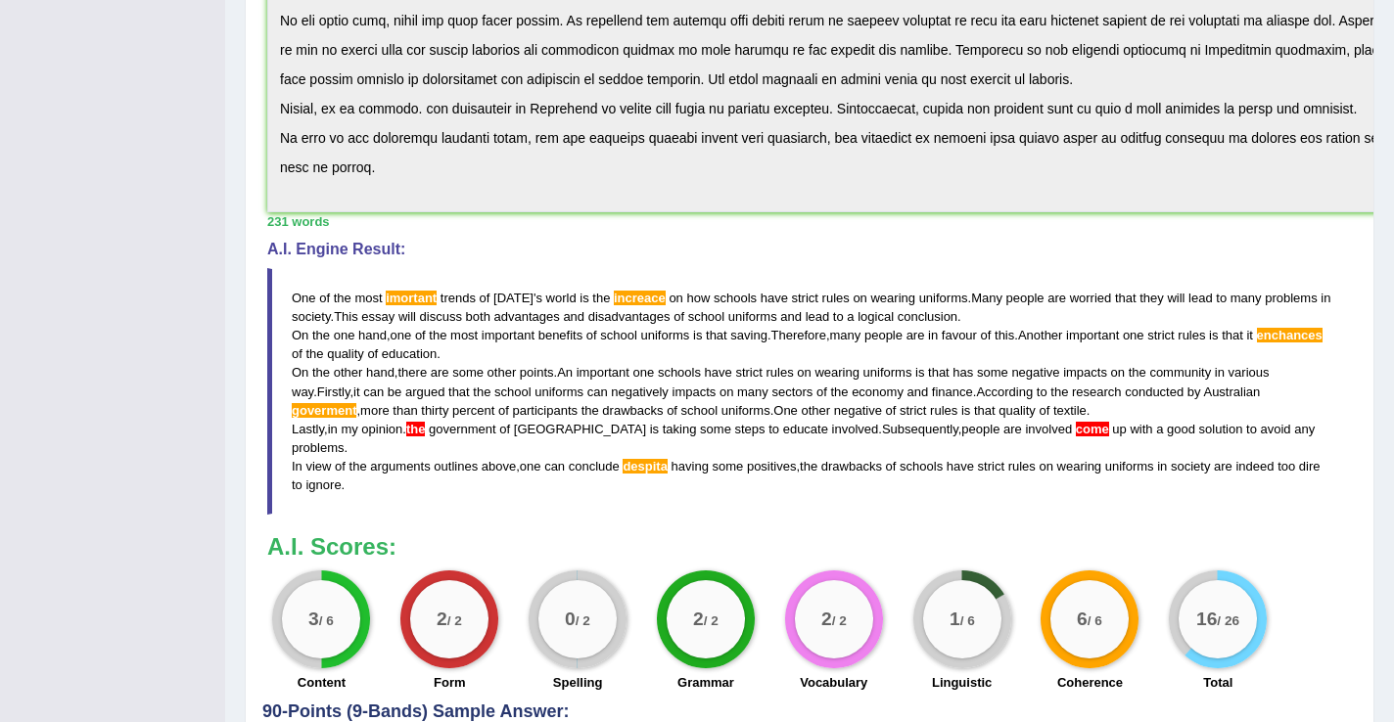
scroll to position [643, 0]
